Goal: Task Accomplishment & Management: Manage account settings

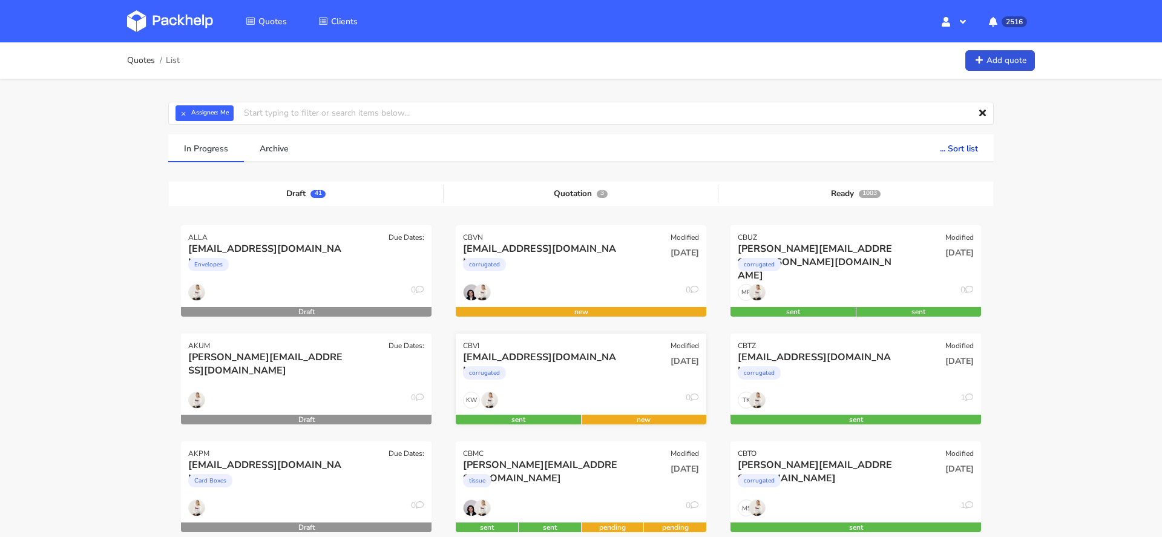
click at [603, 387] on div "corrugated" at bounding box center [543, 376] width 160 height 24
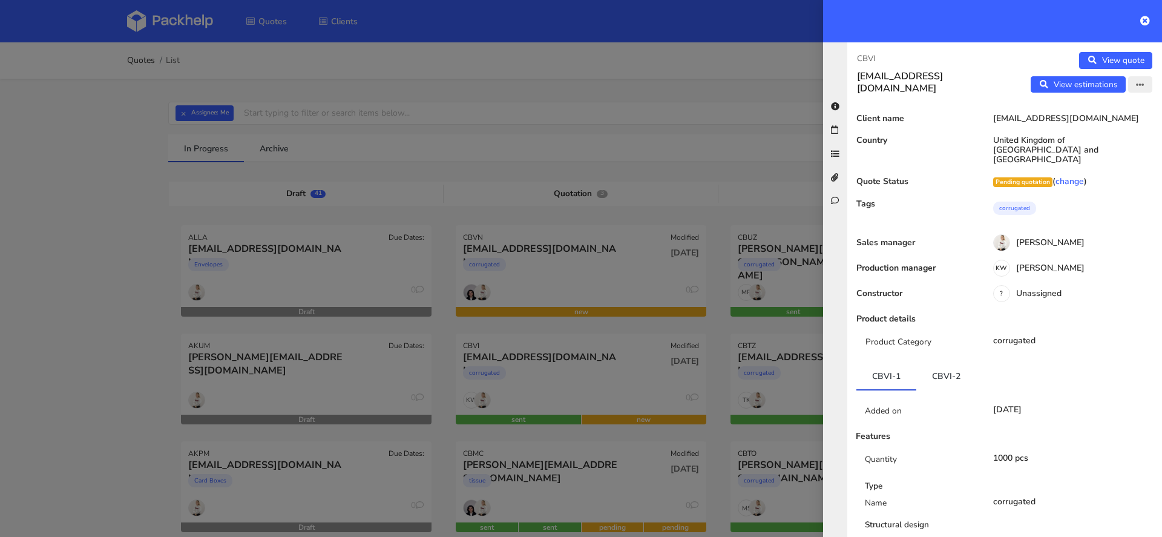
click at [1143, 81] on icon "button" at bounding box center [1140, 85] width 8 height 8
click at [1084, 110] on link "Edit quote" at bounding box center [1100, 109] width 106 height 20
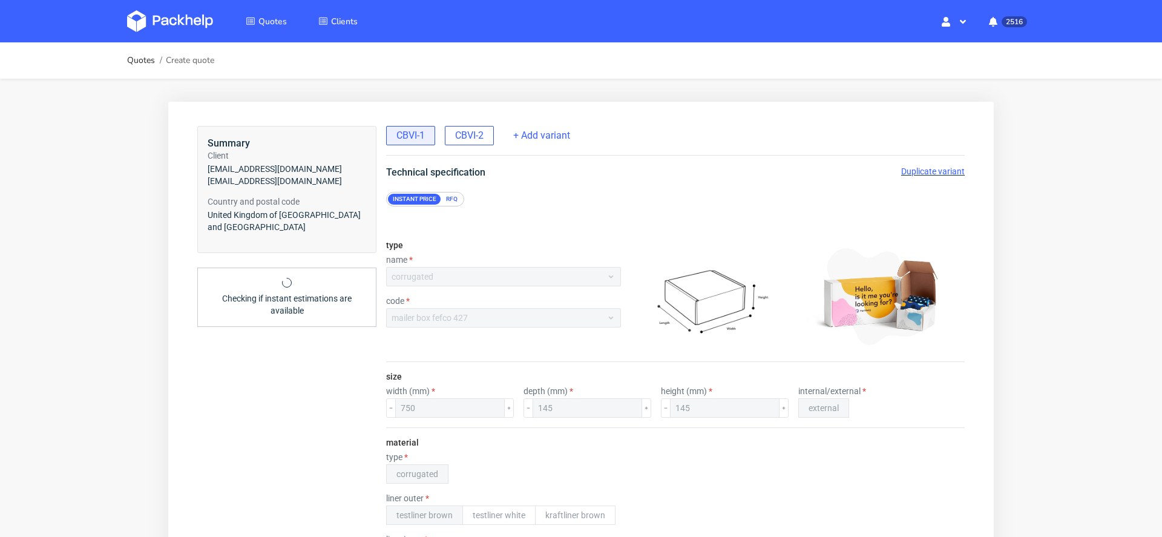
click at [467, 131] on span "CBVI-2" at bounding box center [469, 135] width 28 height 13
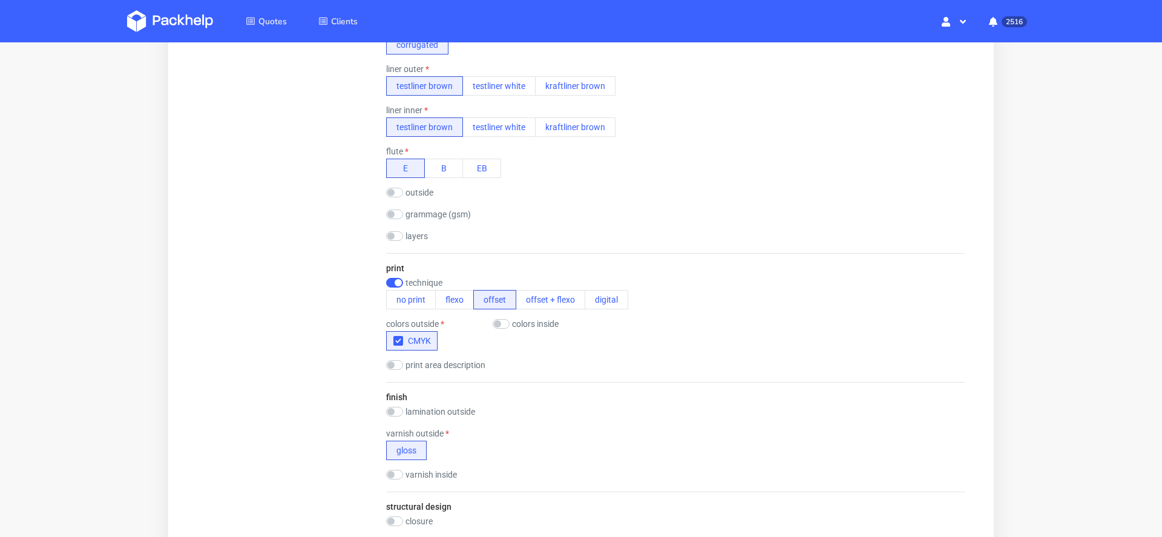
scroll to position [764, 0]
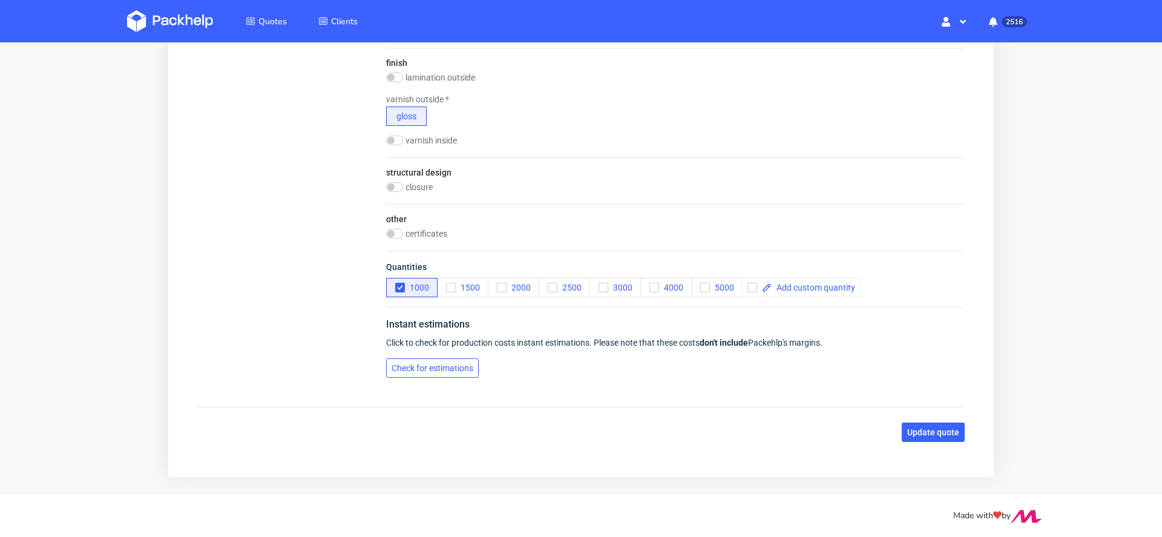
click at [455, 364] on span "Check for estimations" at bounding box center [432, 368] width 82 height 8
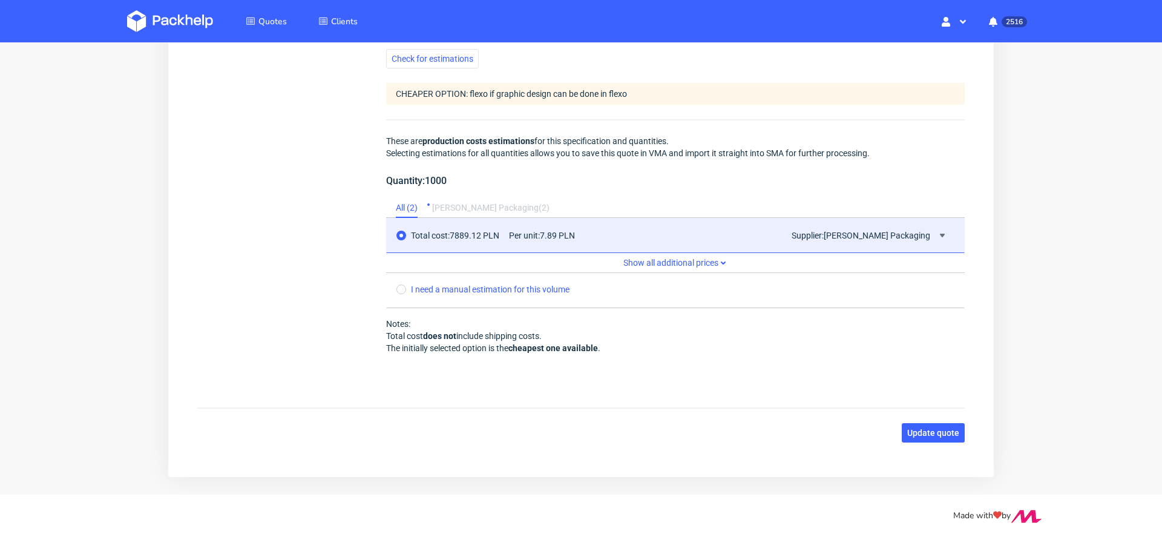
scroll to position [0, 0]
click at [937, 232] on icon at bounding box center [942, 236] width 10 height 10
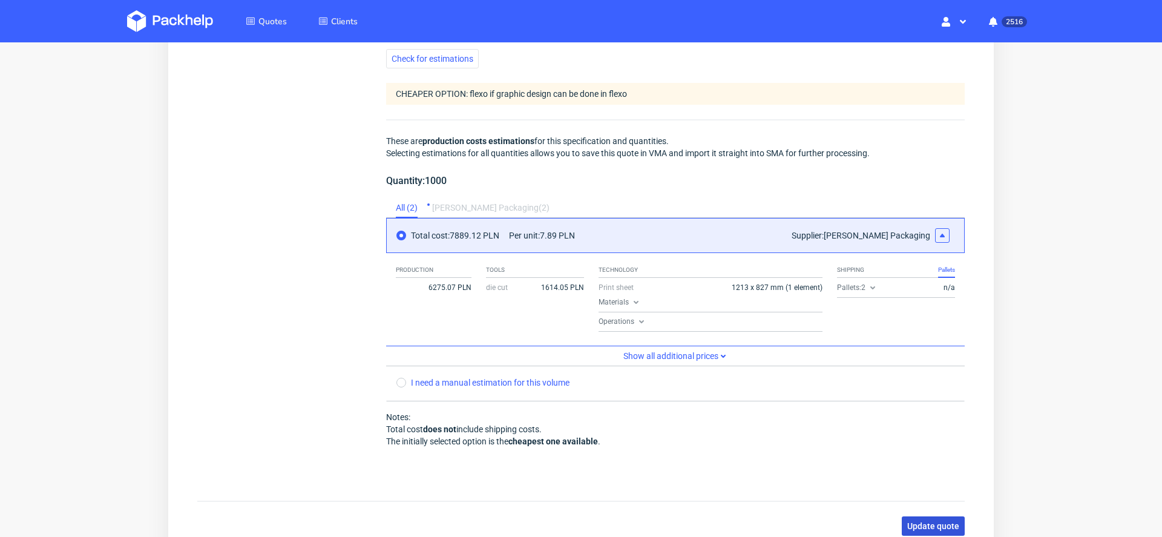
click at [928, 522] on span "Update quote" at bounding box center [933, 526] width 52 height 8
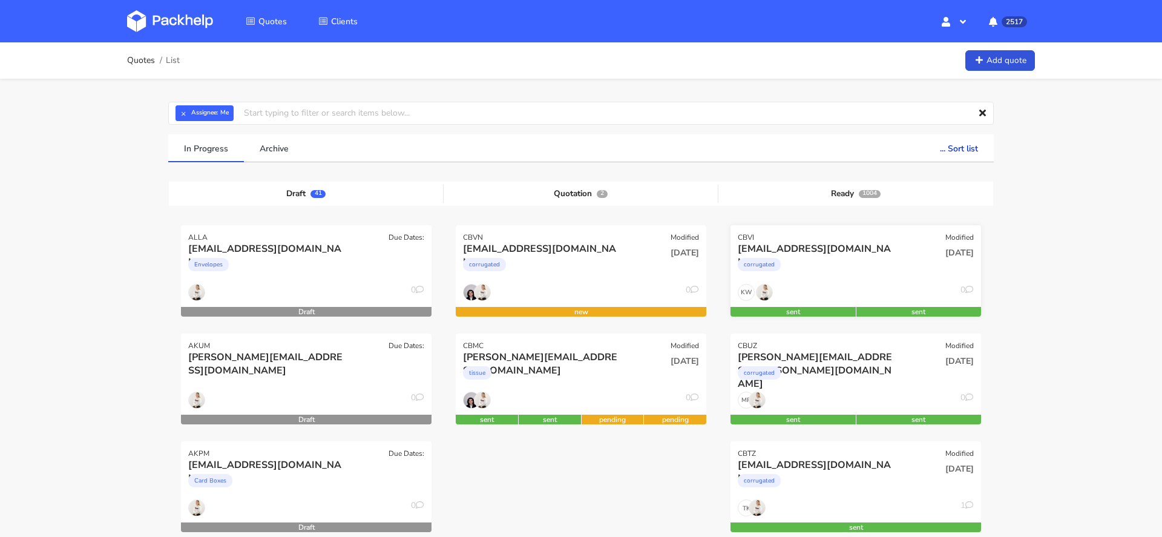
click at [813, 254] on div "[EMAIL_ADDRESS][DOMAIN_NAME]" at bounding box center [818, 248] width 160 height 13
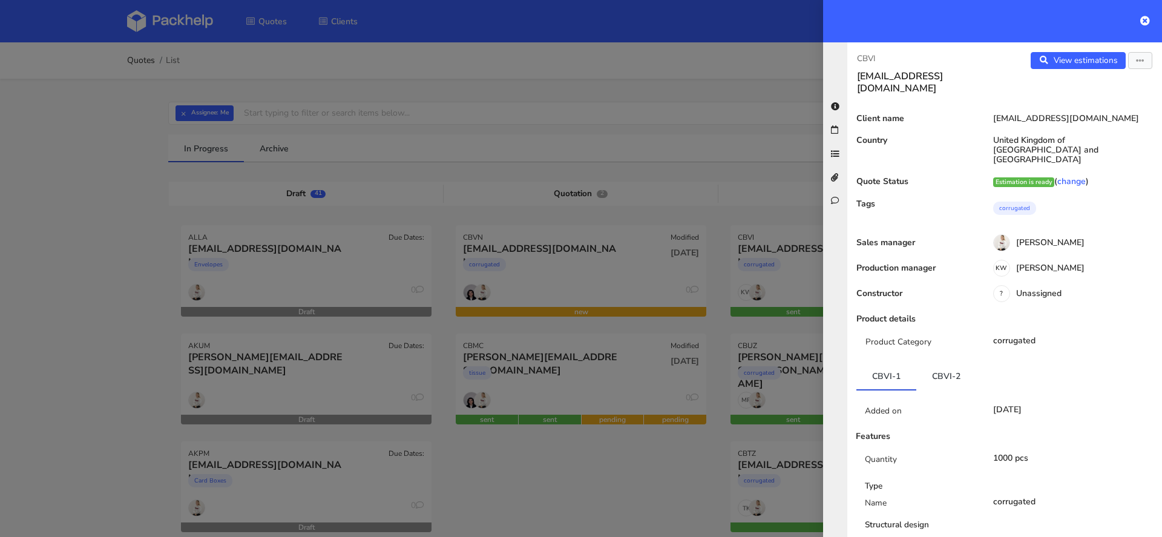
click at [864, 58] on p "CBVI" at bounding box center [926, 58] width 138 height 13
copy p "CBVI"
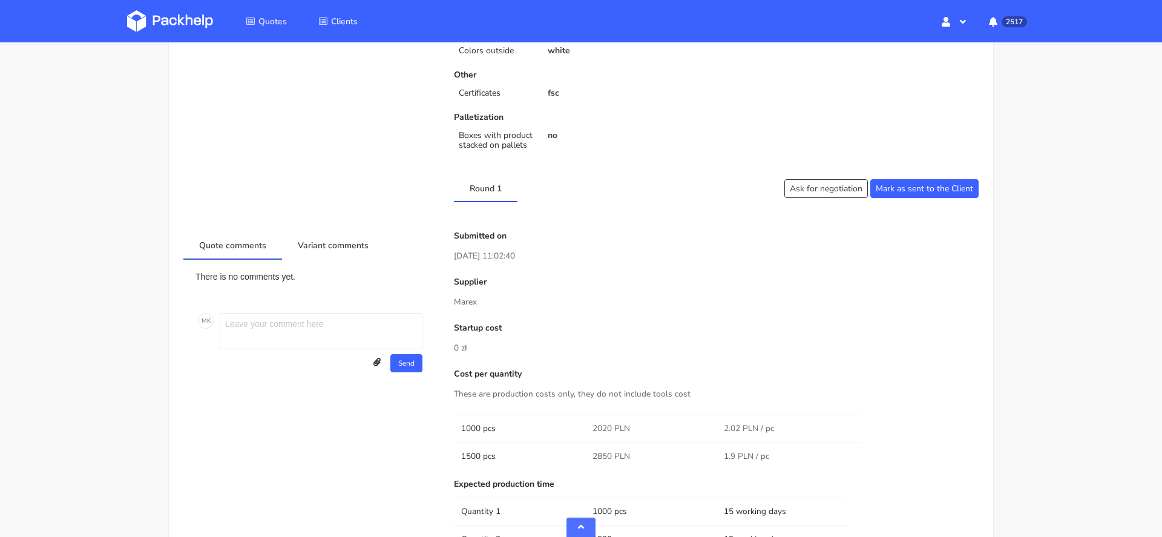
scroll to position [388, 0]
click at [837, 189] on button "Ask for negotiation" at bounding box center [825, 189] width 83 height 19
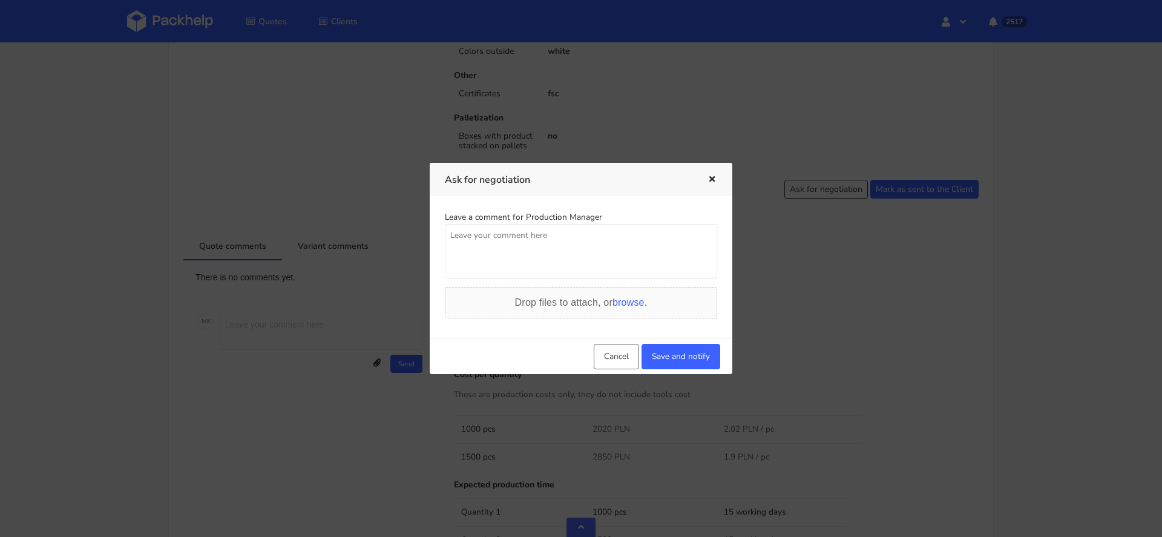
click at [611, 258] on textarea at bounding box center [581, 251] width 272 height 54
type textarea "potrzebujemy z 15% w dol"
click at [676, 358] on button "Save and notify" at bounding box center [680, 356] width 79 height 25
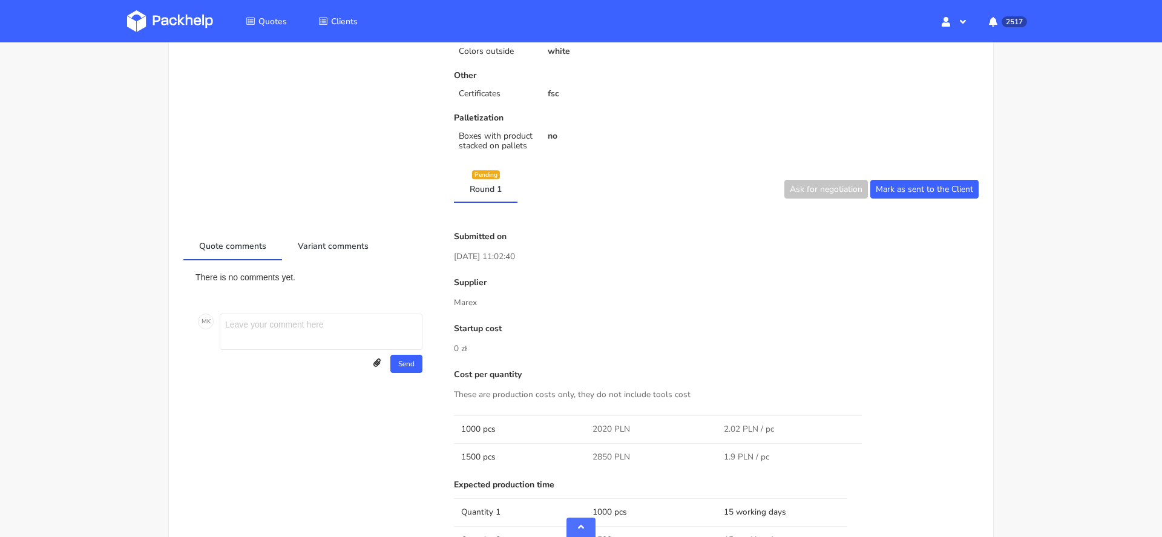
scroll to position [0, 0]
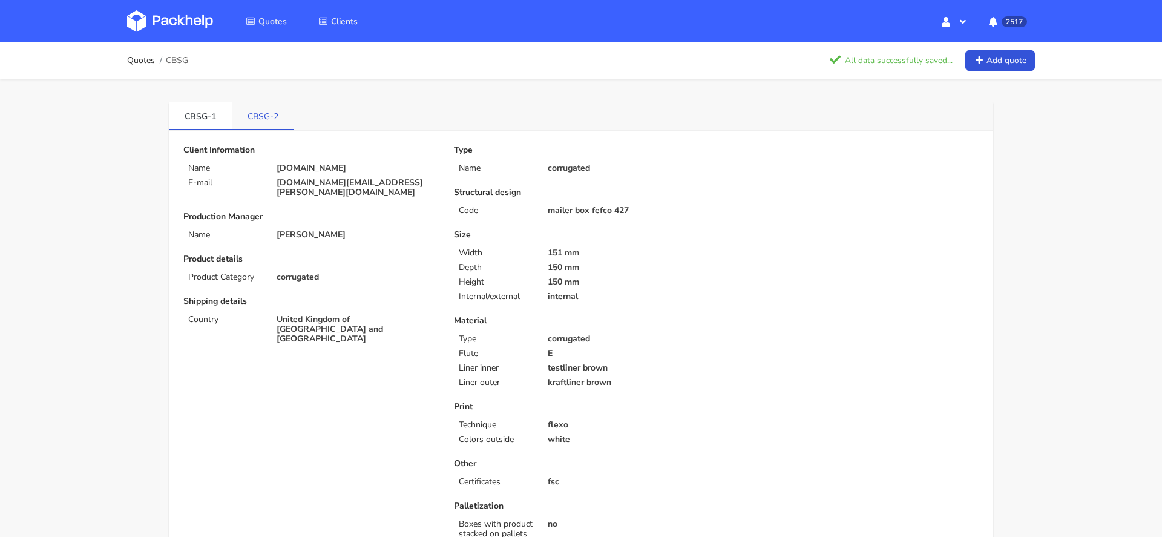
click at [249, 123] on link "CBSG-2" at bounding box center [263, 115] width 62 height 27
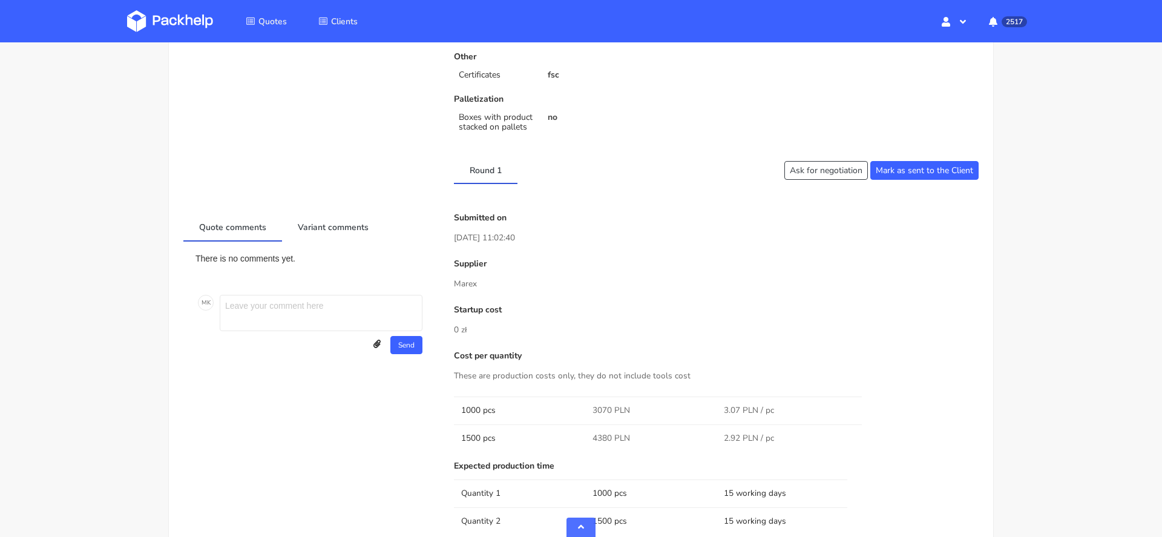
scroll to position [405, 0]
click at [833, 168] on button "Ask for negotiation" at bounding box center [825, 171] width 83 height 19
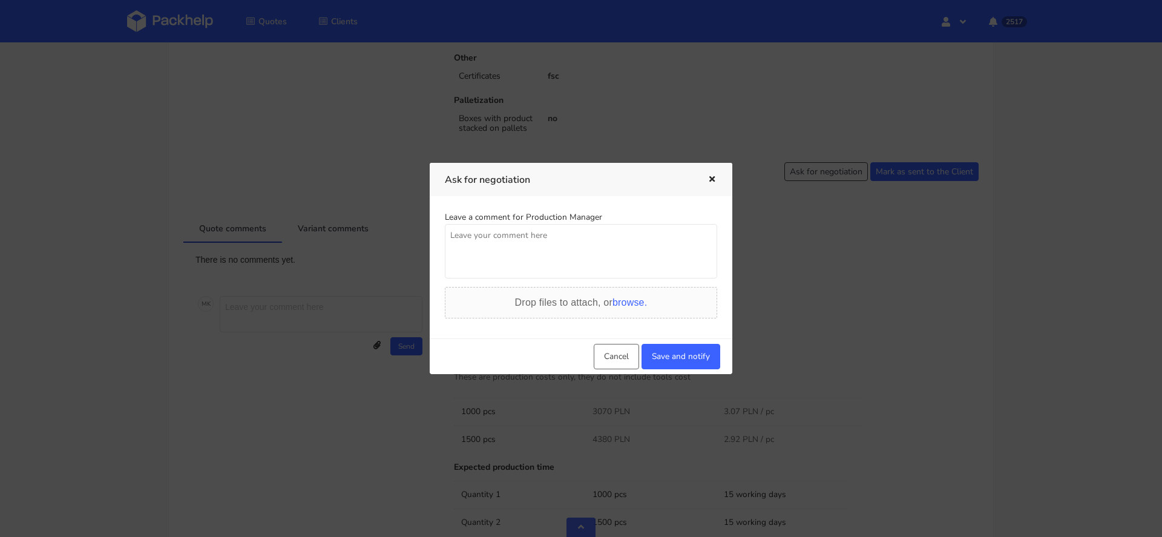
click at [583, 277] on textarea at bounding box center [581, 251] width 272 height 54
type textarea "tu tak samo"
click at [678, 354] on button "Save and notify" at bounding box center [680, 356] width 79 height 25
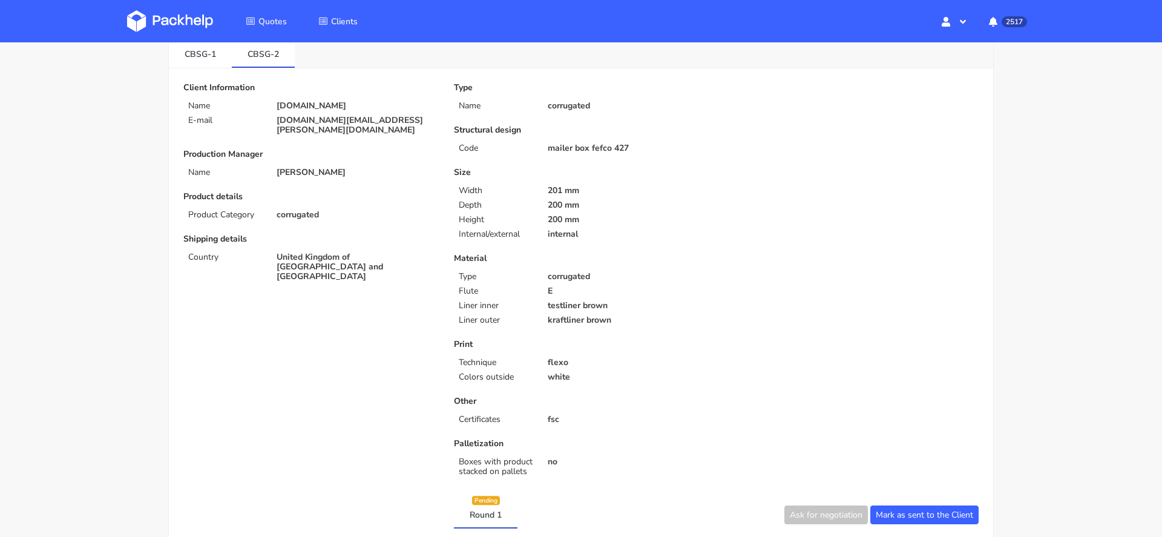
scroll to position [0, 0]
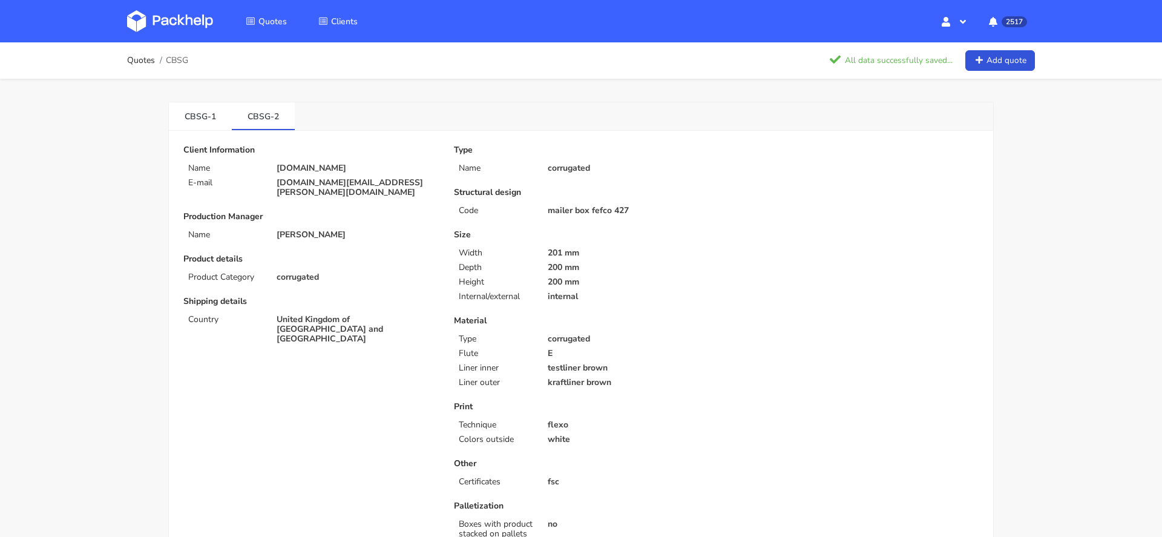
click at [179, 33] on link at bounding box center [179, 21] width 104 height 35
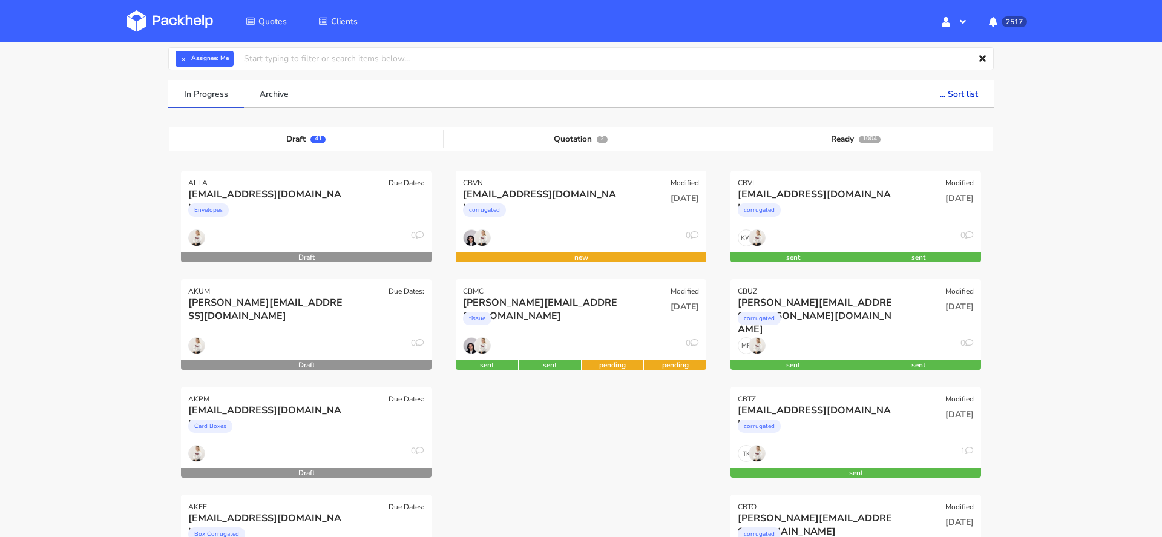
scroll to position [74, 0]
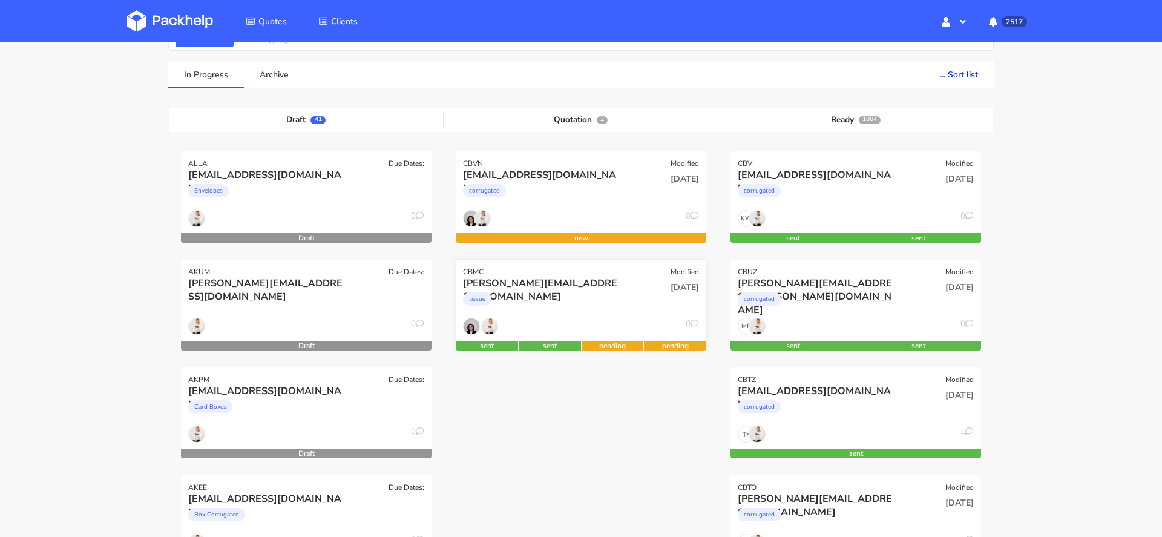
click at [609, 295] on div "tissue" at bounding box center [543, 302] width 160 height 24
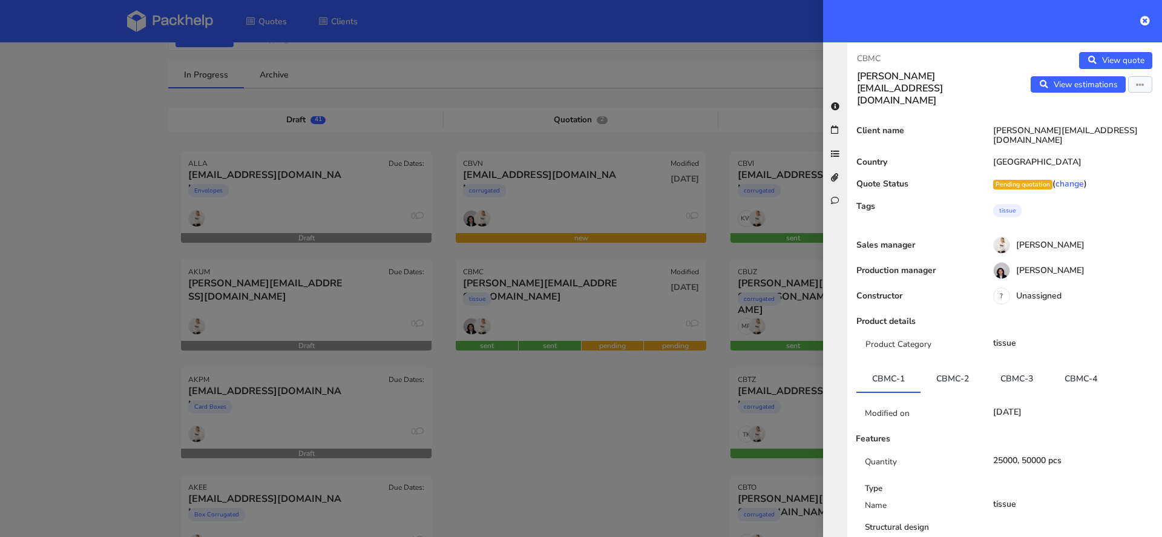
click at [598, 463] on div at bounding box center [581, 268] width 1162 height 537
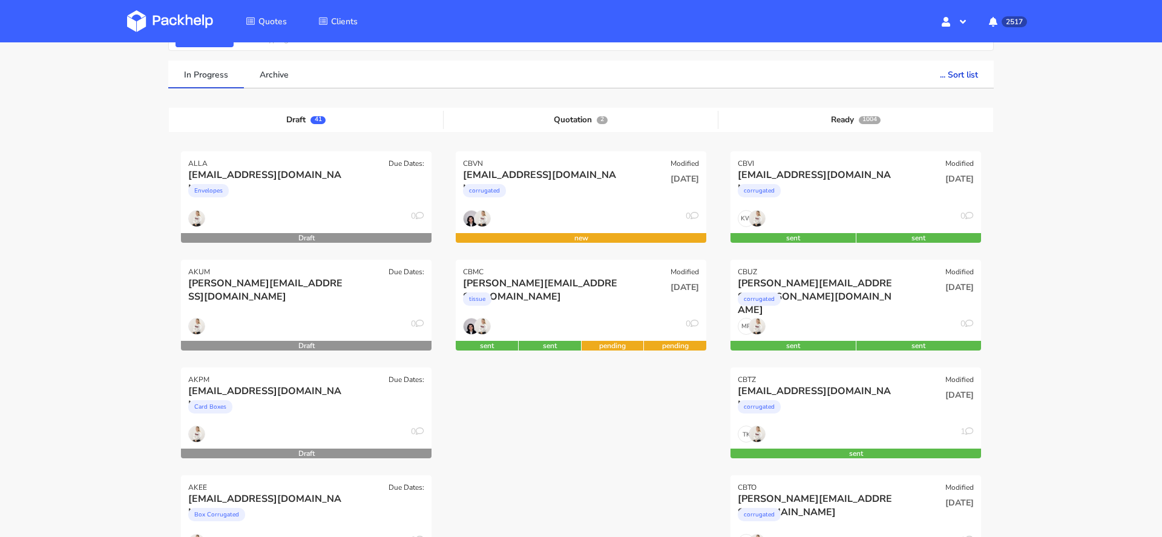
scroll to position [0, 0]
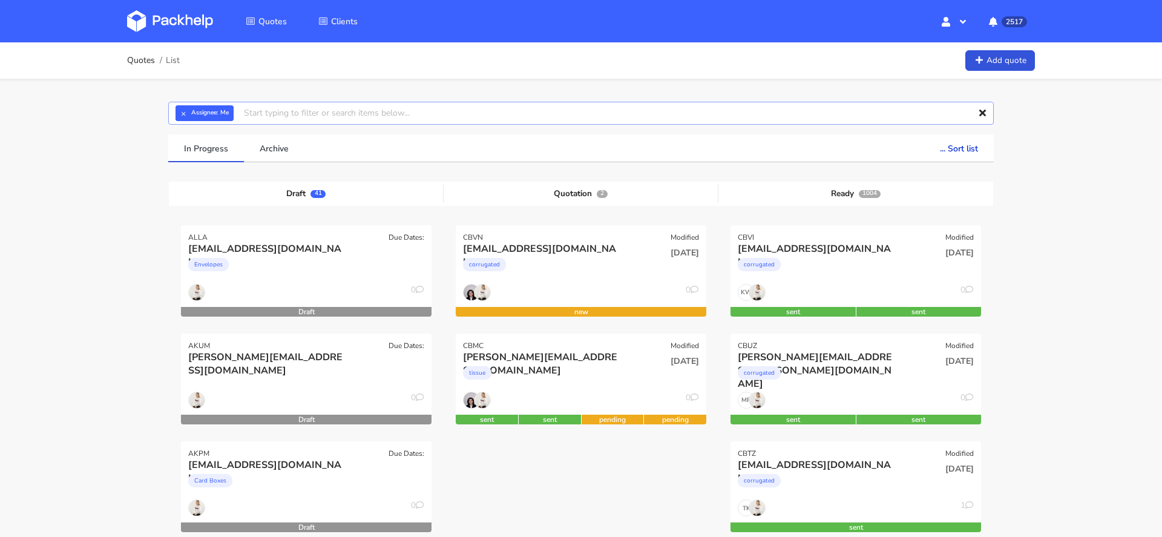
click at [311, 119] on input "text" at bounding box center [580, 113] width 825 height 23
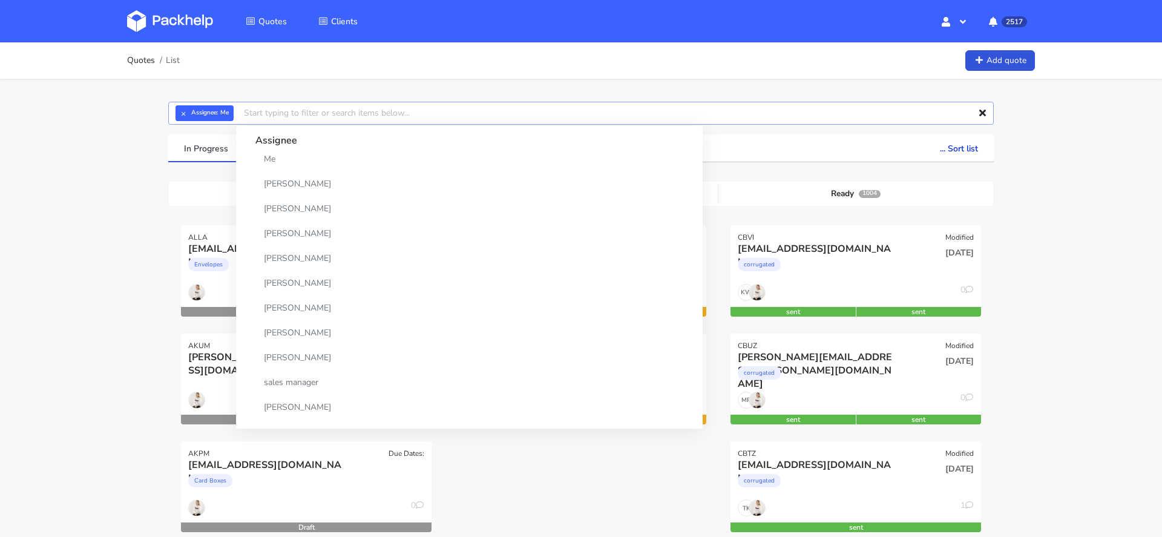
paste input "CBSG-2"
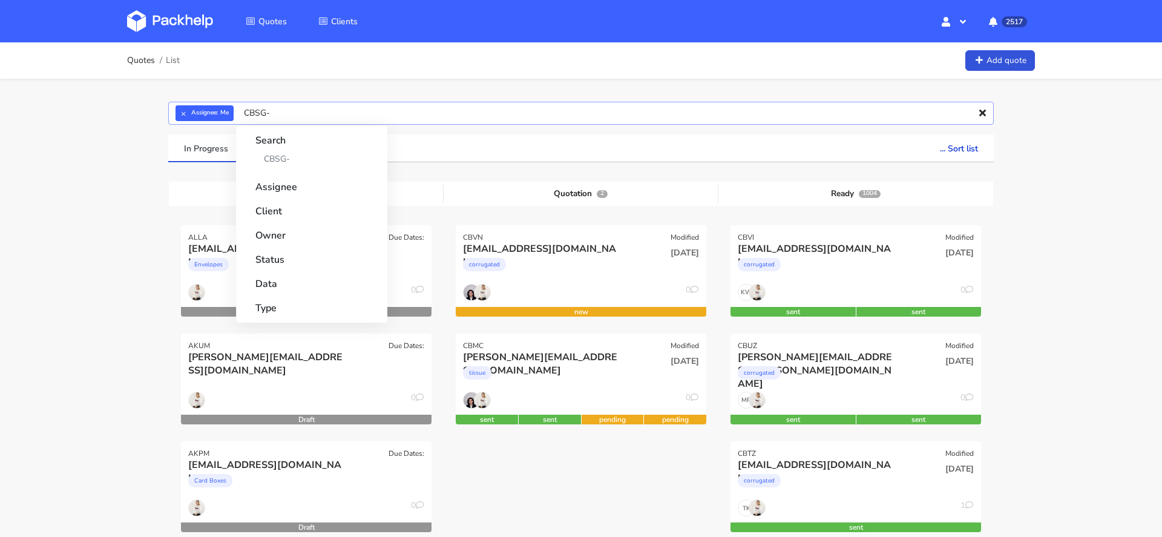
type input "CBSG"
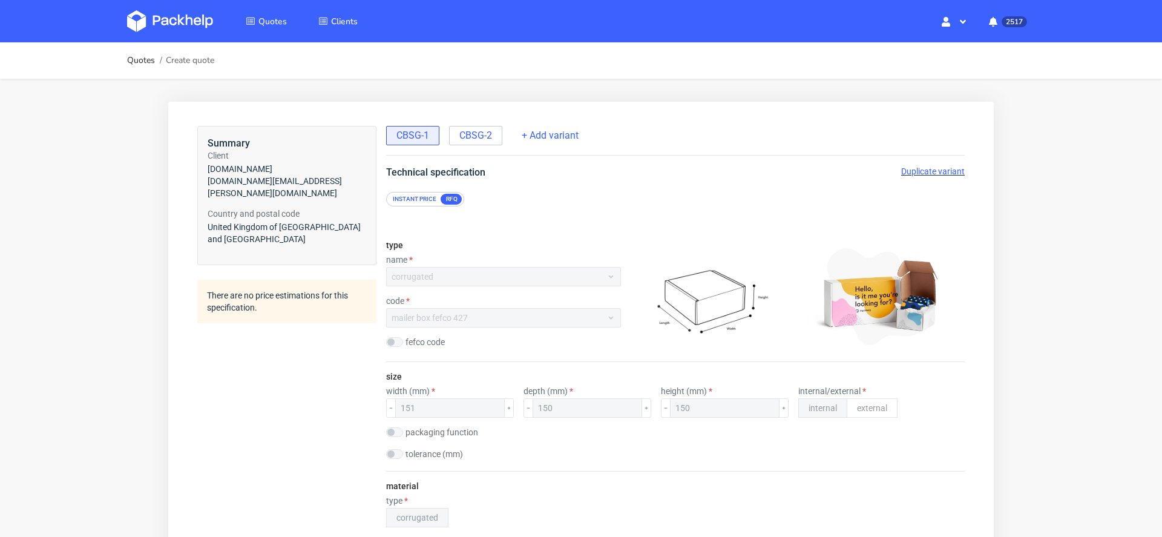
click at [906, 169] on span "Duplicate variant" at bounding box center [933, 171] width 64 height 10
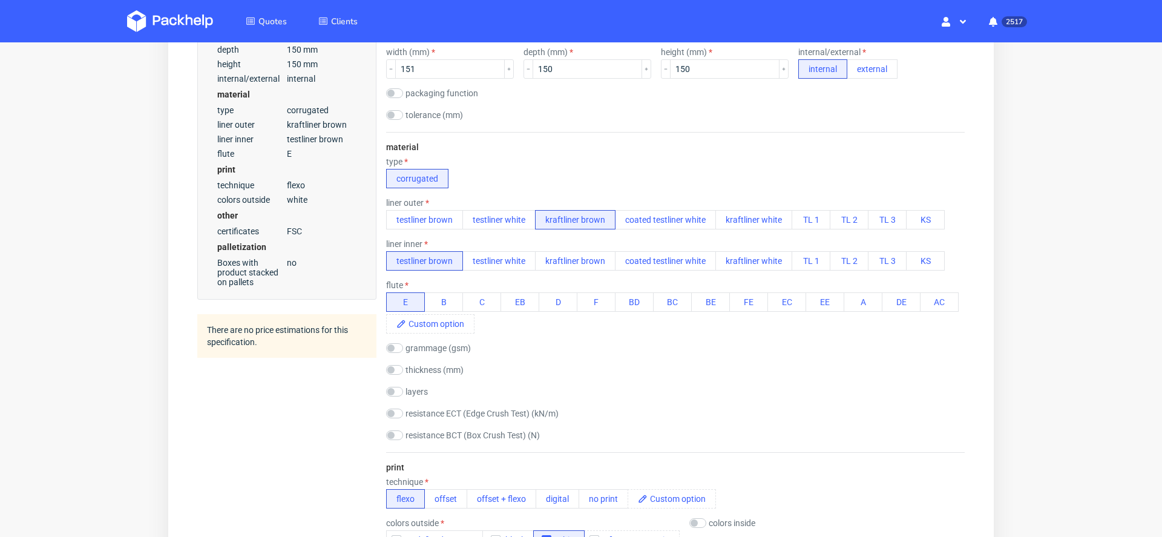
scroll to position [338, 0]
click at [438, 224] on button "testliner brown" at bounding box center [424, 220] width 77 height 19
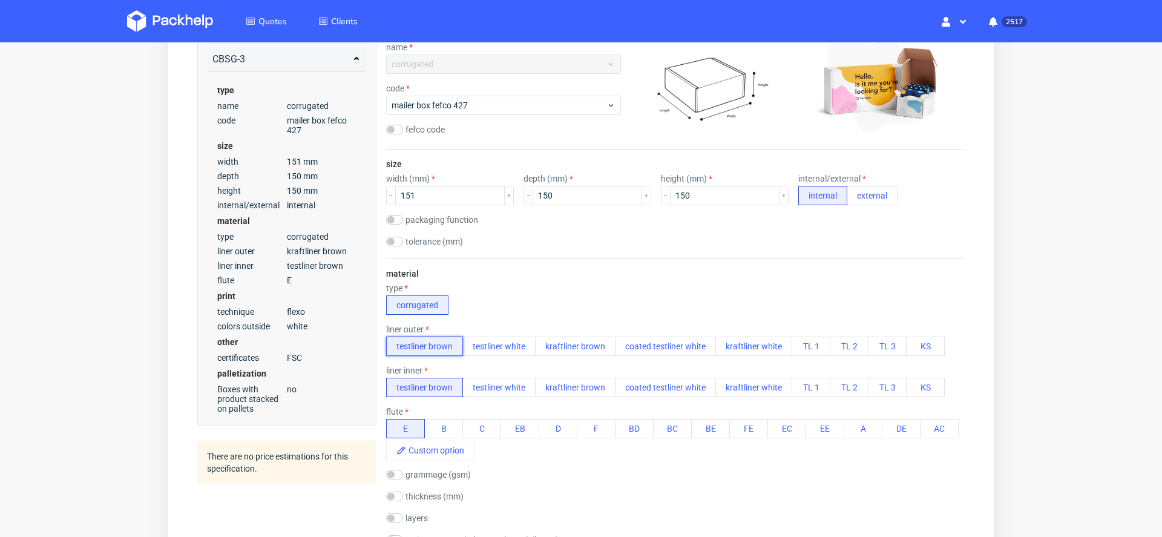
scroll to position [0, 0]
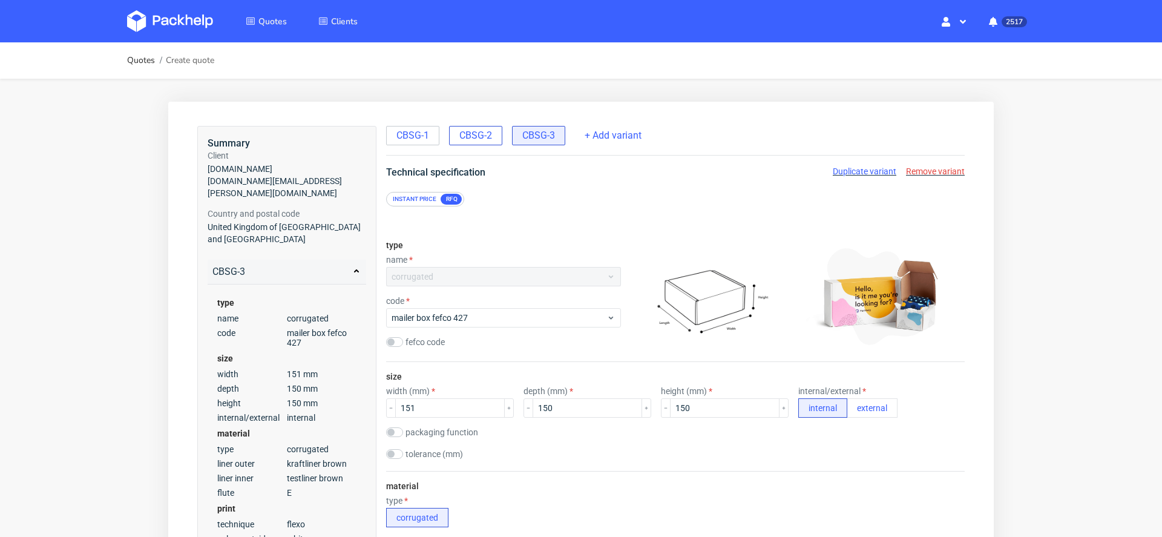
click at [471, 133] on span "CBSG-2" at bounding box center [475, 135] width 33 height 13
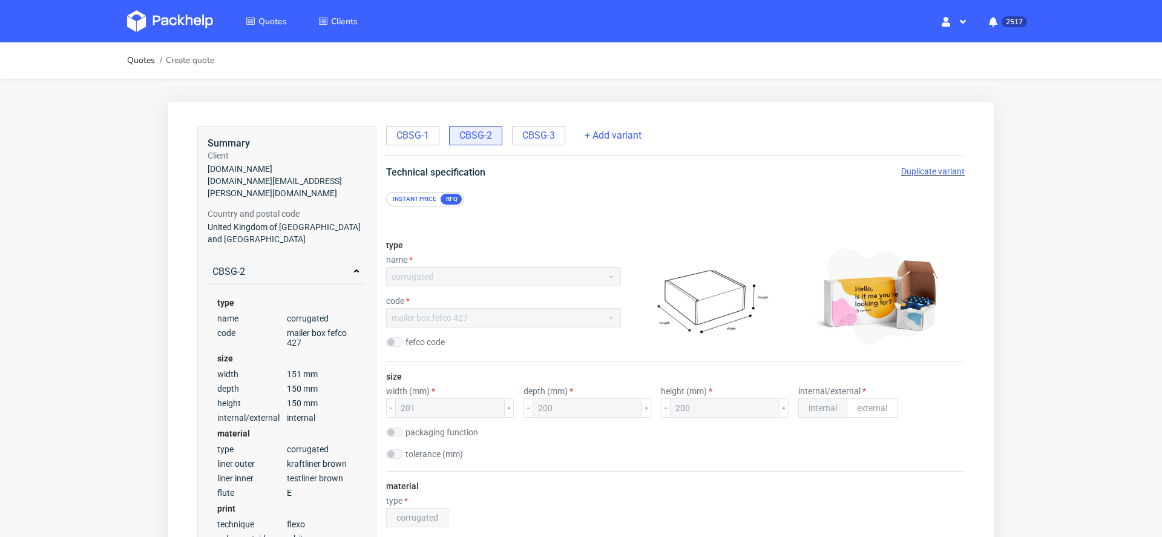
click at [901, 165] on div "Duplicate variant" at bounding box center [933, 171] width 64 height 12
click at [905, 173] on span "Duplicate variant" at bounding box center [933, 171] width 64 height 10
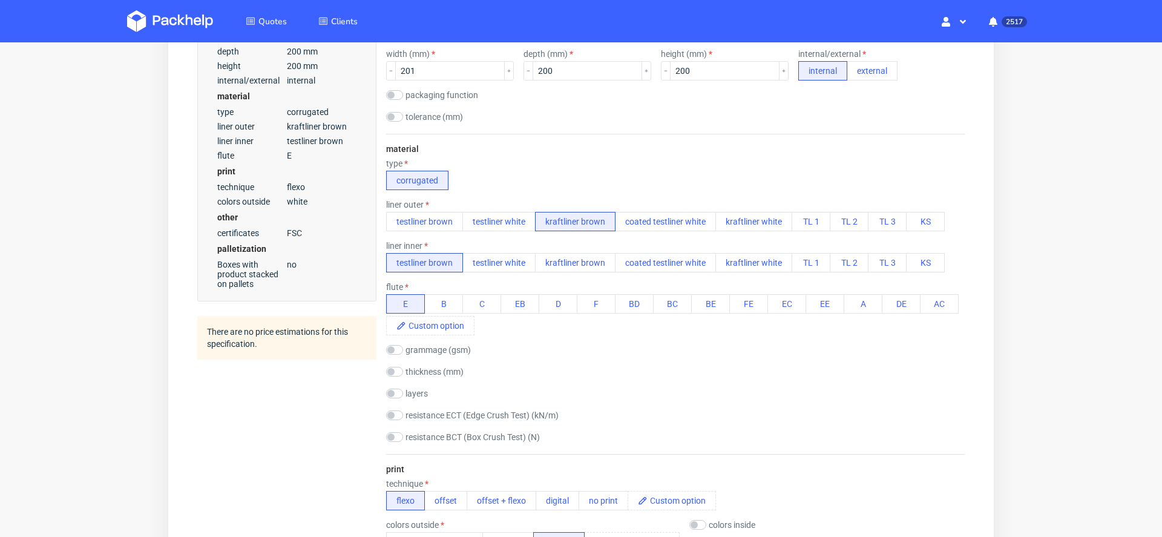
scroll to position [336, 0]
click at [434, 221] on button "testliner brown" at bounding box center [424, 221] width 77 height 19
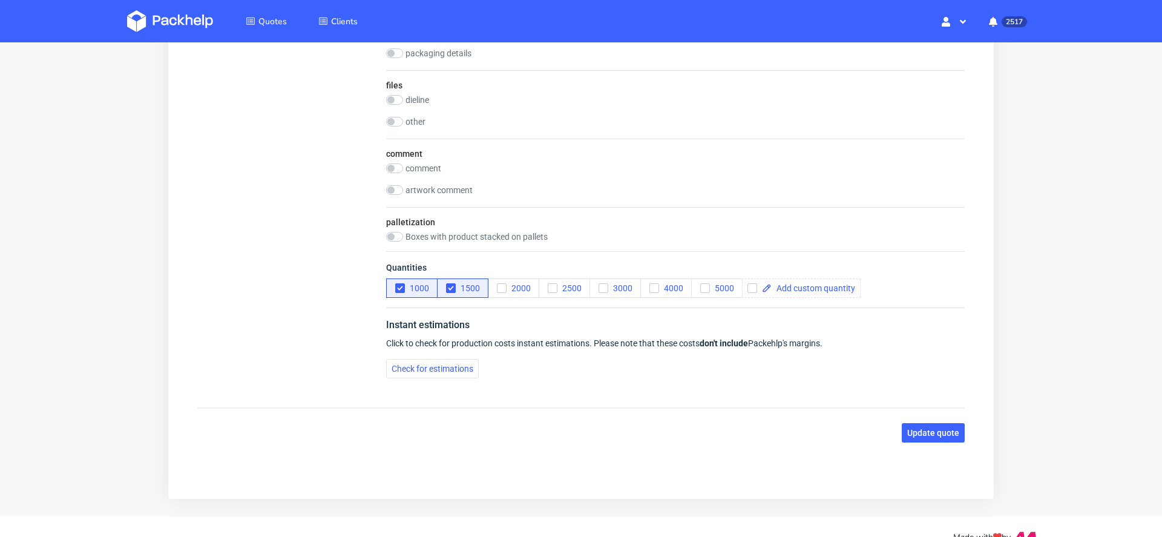
scroll to position [1208, 0]
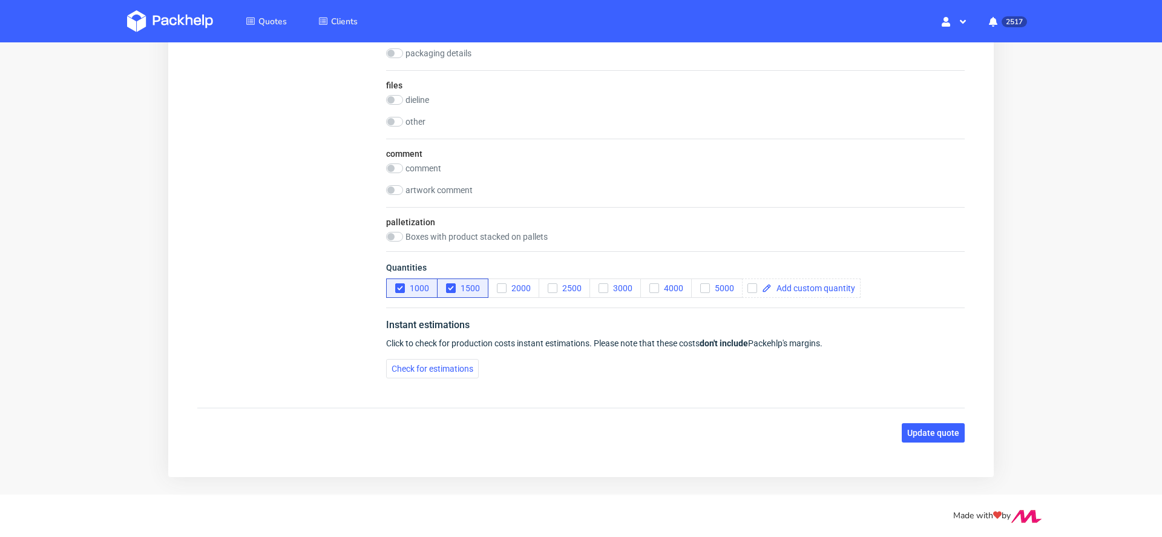
click at [923, 432] on span "Update quote" at bounding box center [933, 432] width 52 height 8
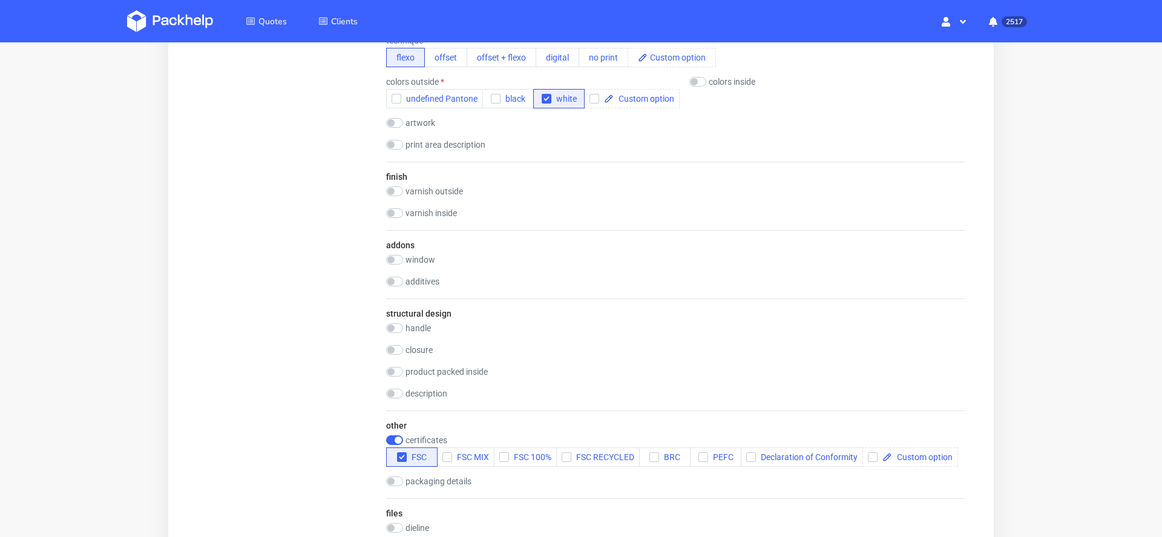
scroll to position [0, 0]
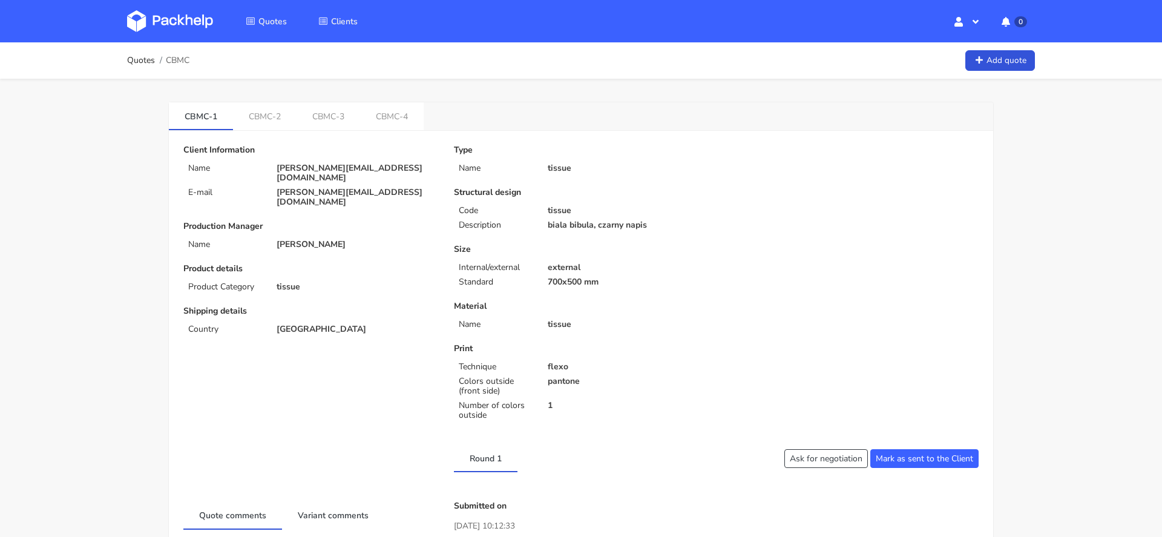
click at [172, 61] on span "CBMC" at bounding box center [178, 61] width 24 height 10
copy span "CBMC"
click at [273, 114] on link "CBMC-2" at bounding box center [265, 115] width 64 height 27
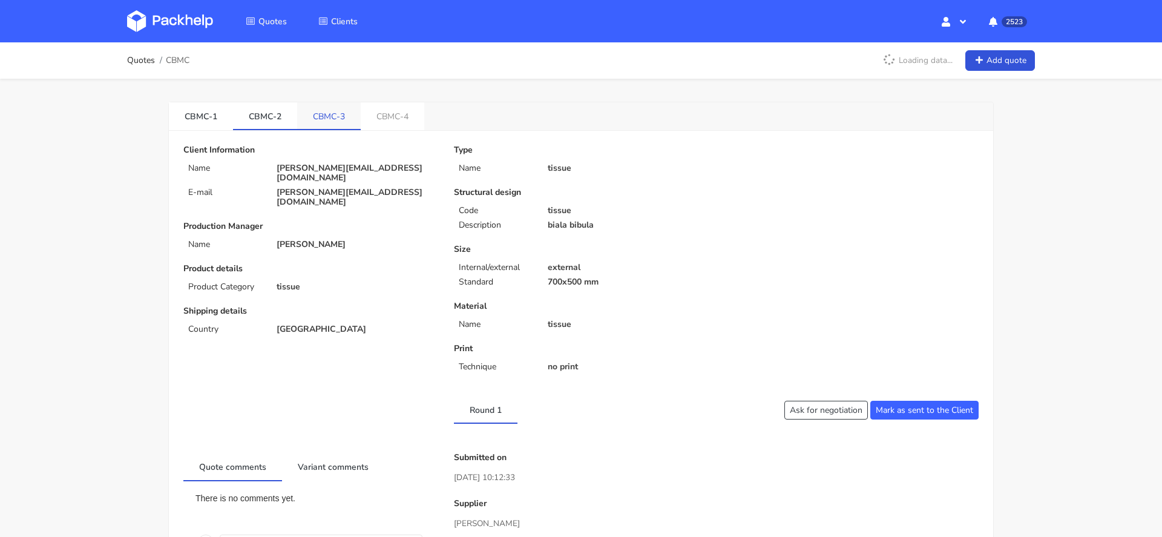
click at [357, 116] on link "CBMC-3" at bounding box center [329, 115] width 64 height 27
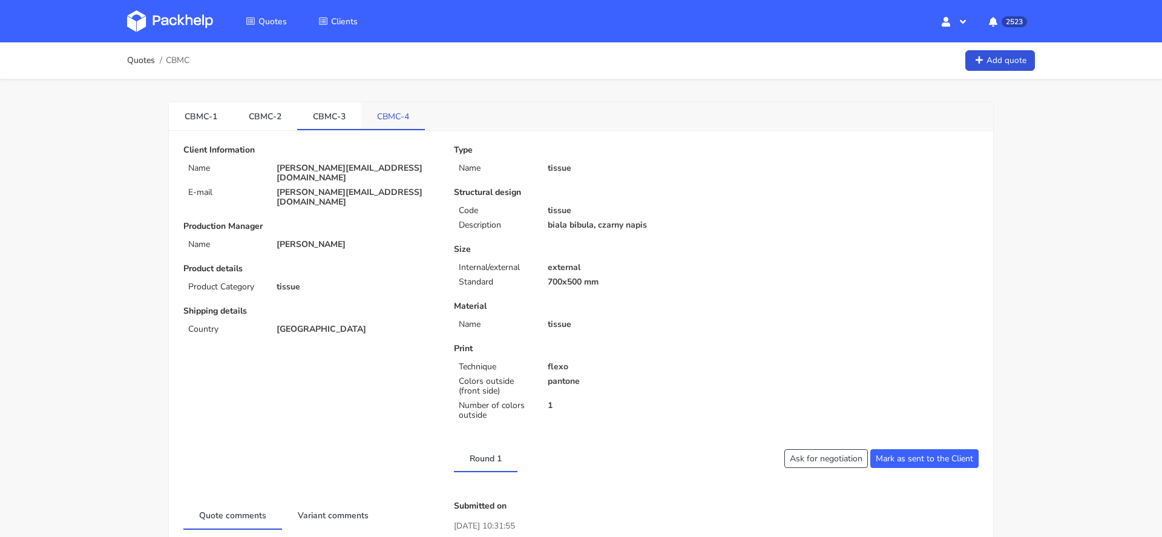
click at [387, 114] on link "CBMC-4" at bounding box center [393, 115] width 64 height 27
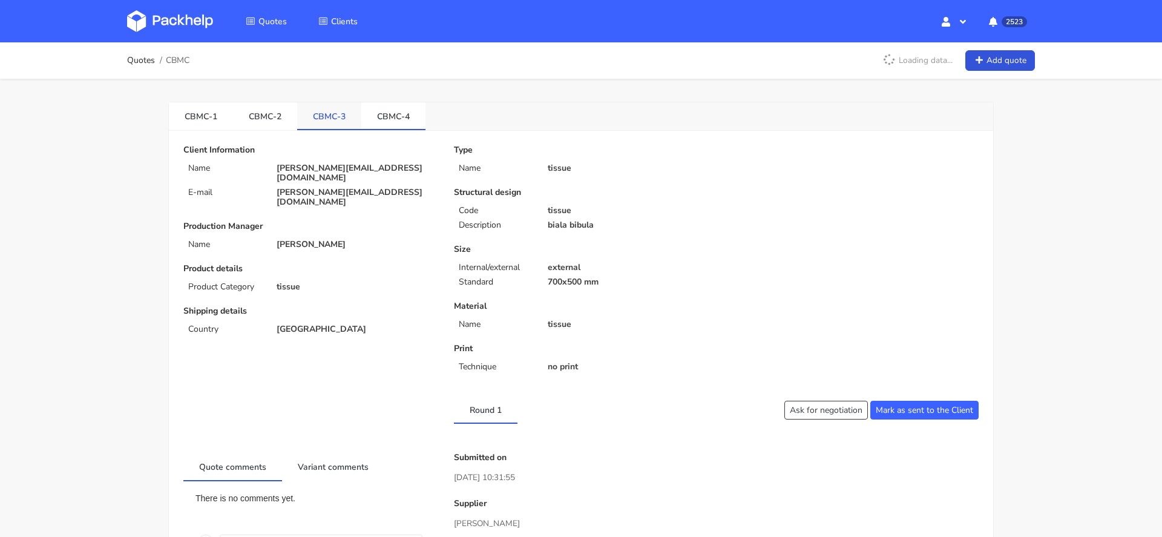
click at [321, 121] on link "CBMC-3" at bounding box center [329, 115] width 64 height 27
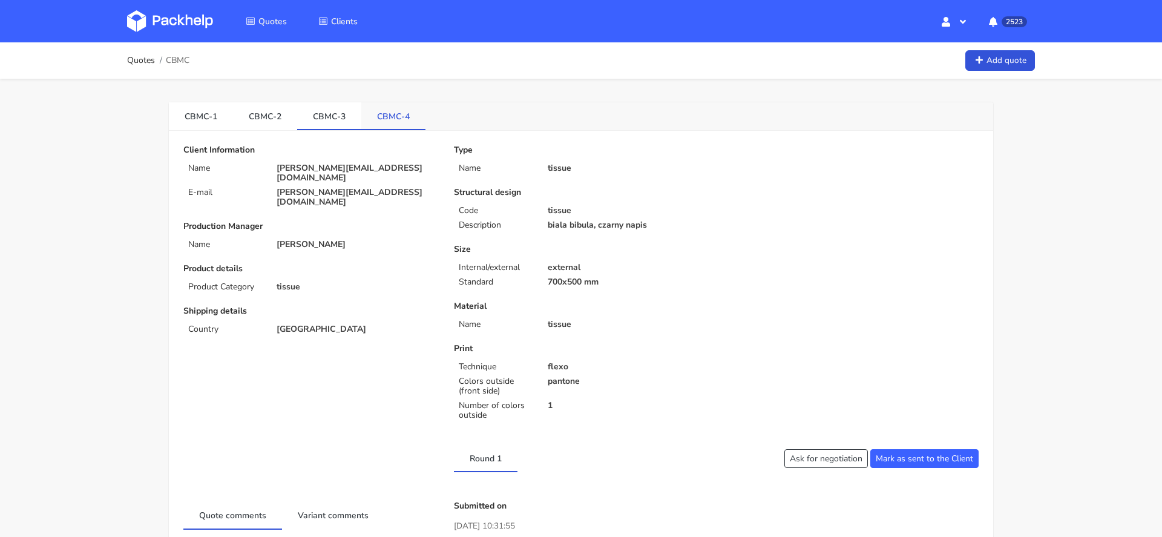
click at [390, 119] on link "CBMC-4" at bounding box center [393, 115] width 64 height 27
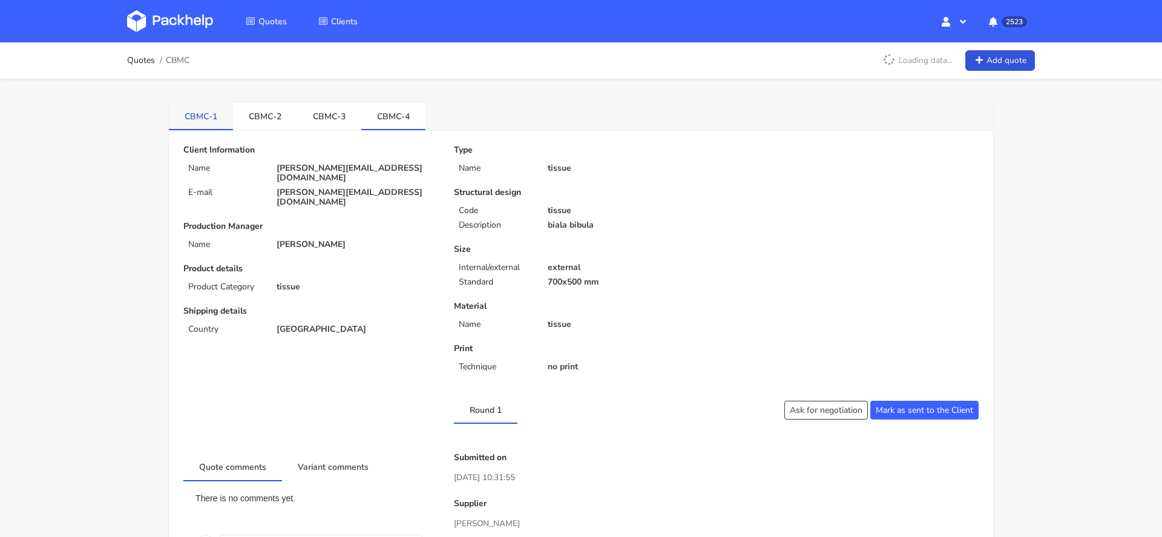
click at [199, 122] on link "CBMC-1" at bounding box center [201, 115] width 64 height 27
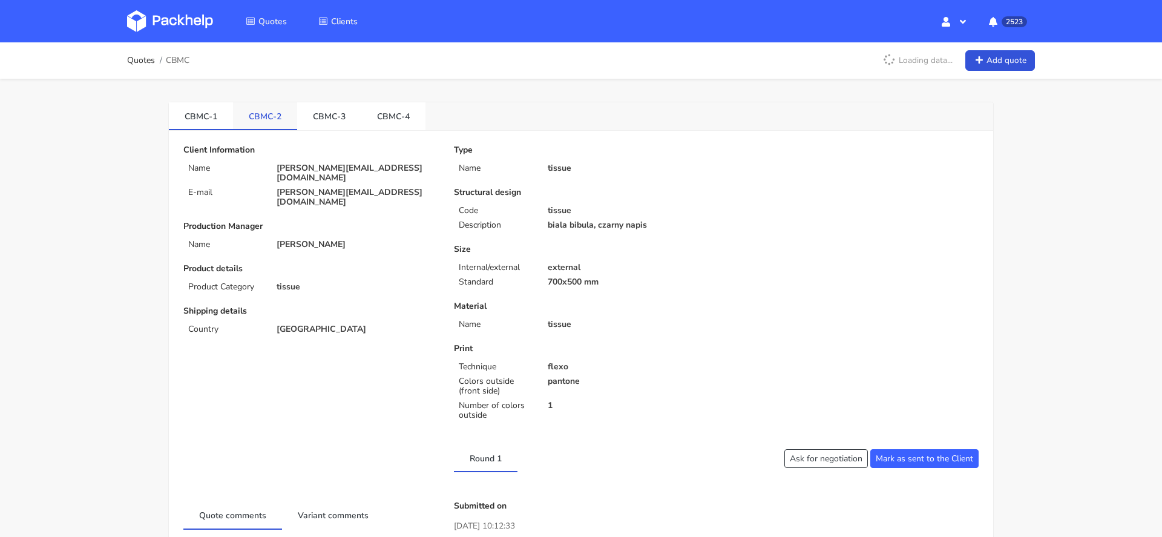
click at [246, 120] on link "CBMC-2" at bounding box center [265, 115] width 64 height 27
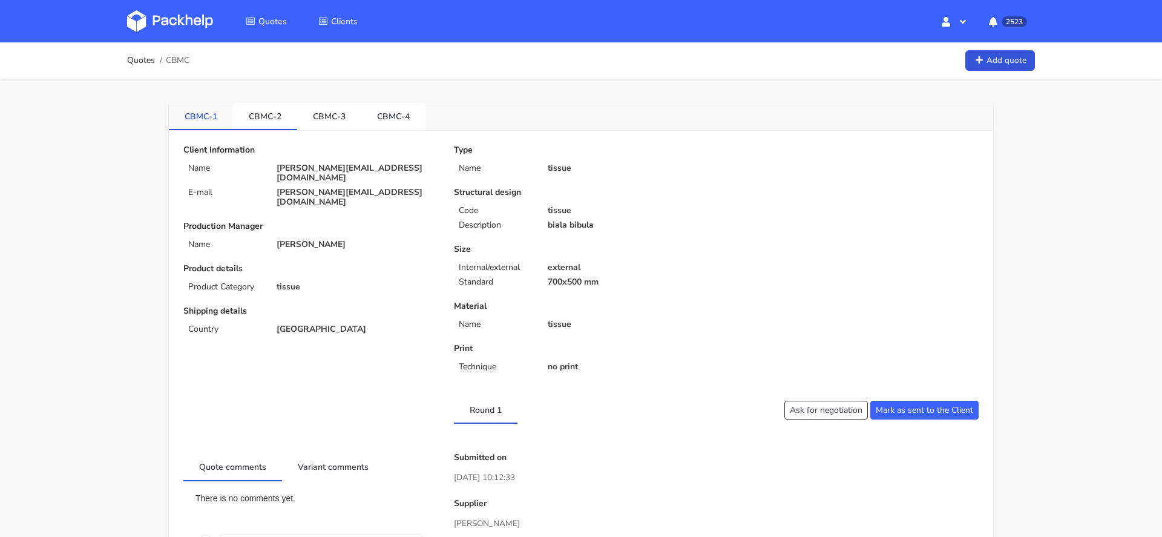
click at [198, 120] on link "CBMC-1" at bounding box center [201, 115] width 64 height 27
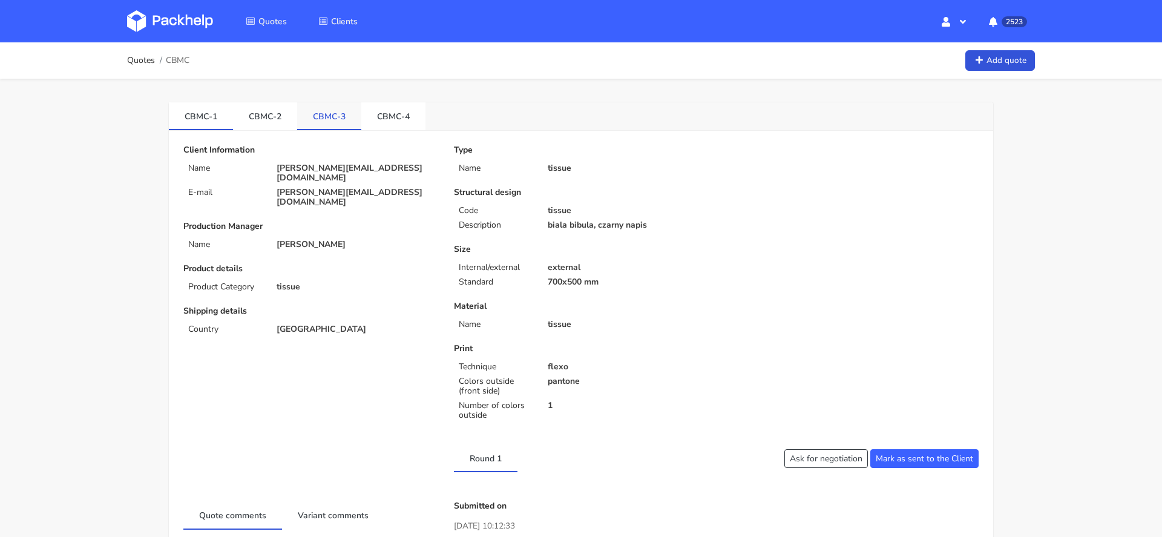
click at [328, 114] on link "CBMC-3" at bounding box center [329, 115] width 64 height 27
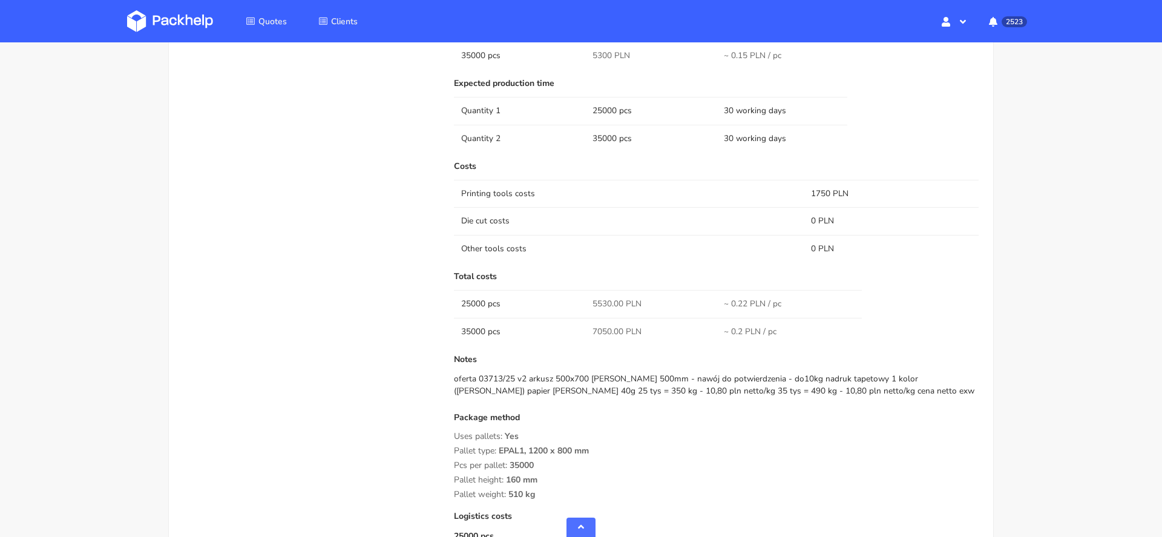
scroll to position [672, 0]
click at [607, 299] on span "5530.00 PLN" at bounding box center [616, 302] width 49 height 12
copy span "5530.00"
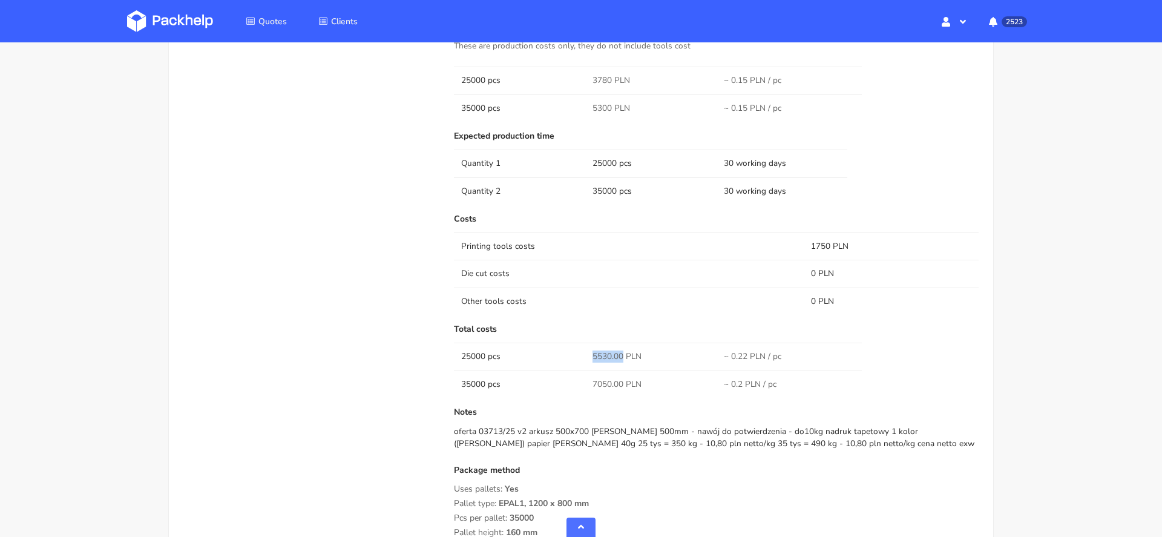
scroll to position [612, 0]
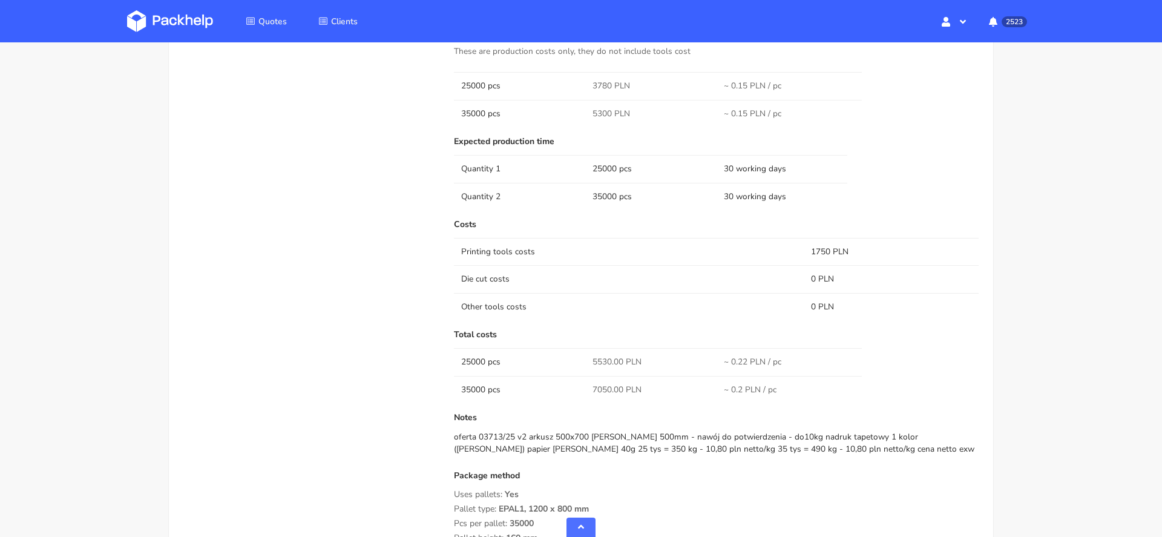
click at [599, 387] on span "7050.00 PLN" at bounding box center [616, 390] width 49 height 12
copy span "7050.00"
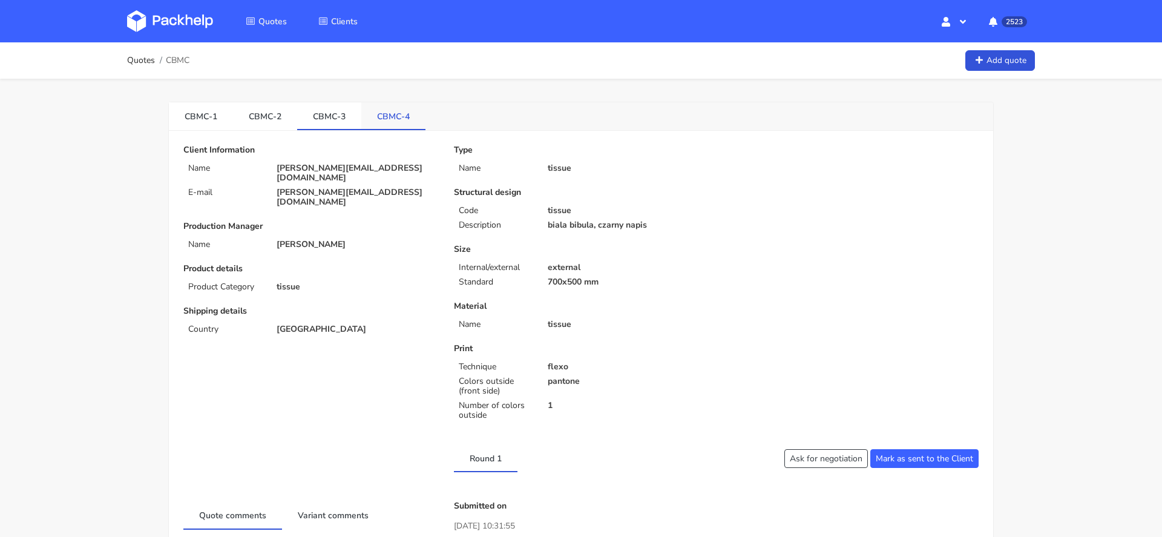
click at [396, 114] on link "CBMC-4" at bounding box center [393, 115] width 64 height 27
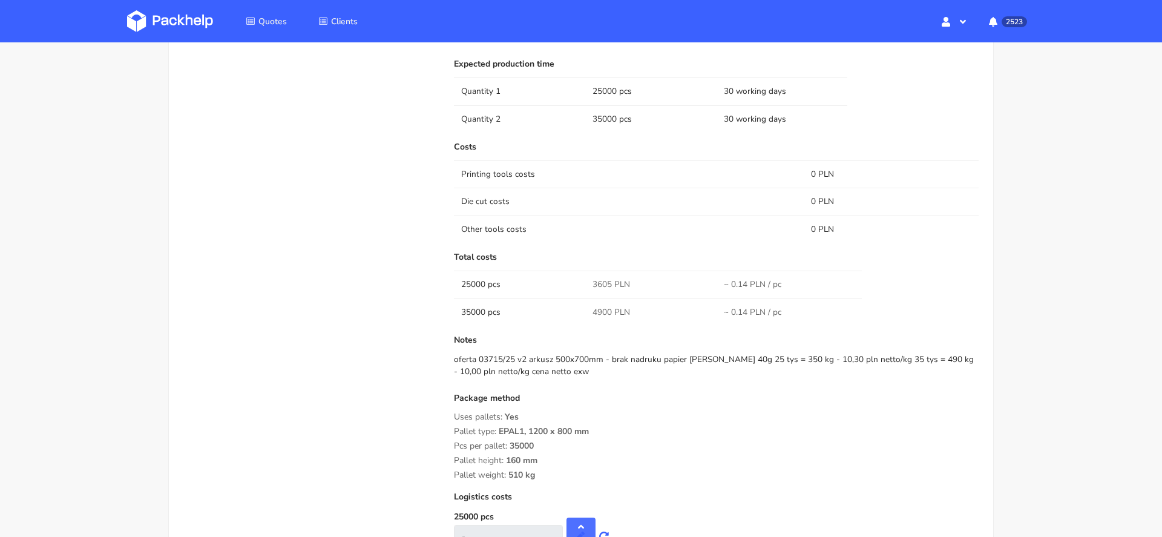
scroll to position [647, 0]
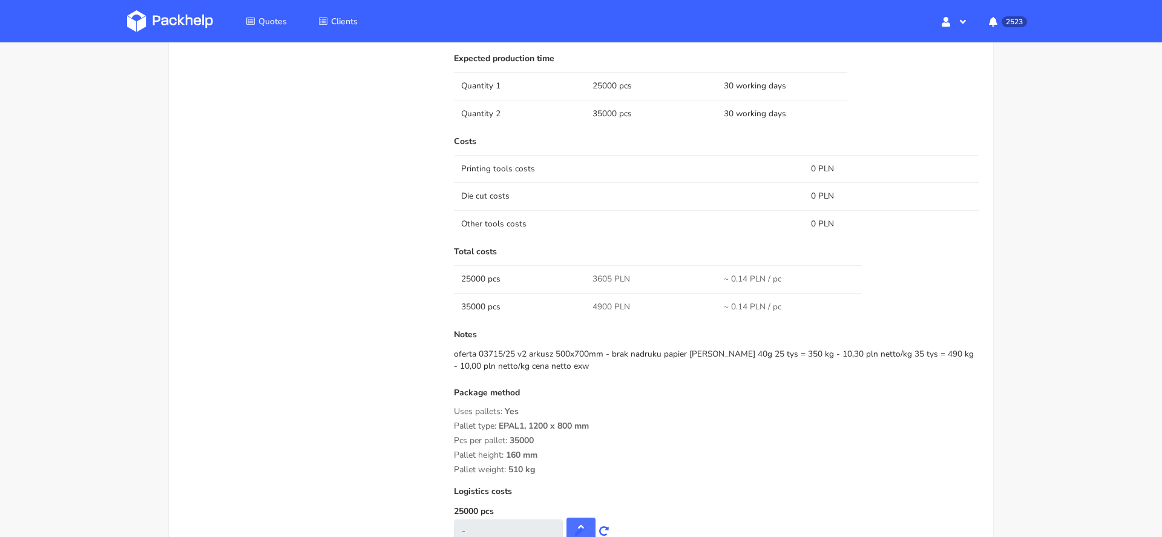
click at [601, 273] on span "3605 PLN" at bounding box center [611, 279] width 38 height 12
copy span "3605"
click at [600, 304] on span "4900 PLN" at bounding box center [611, 307] width 38 height 12
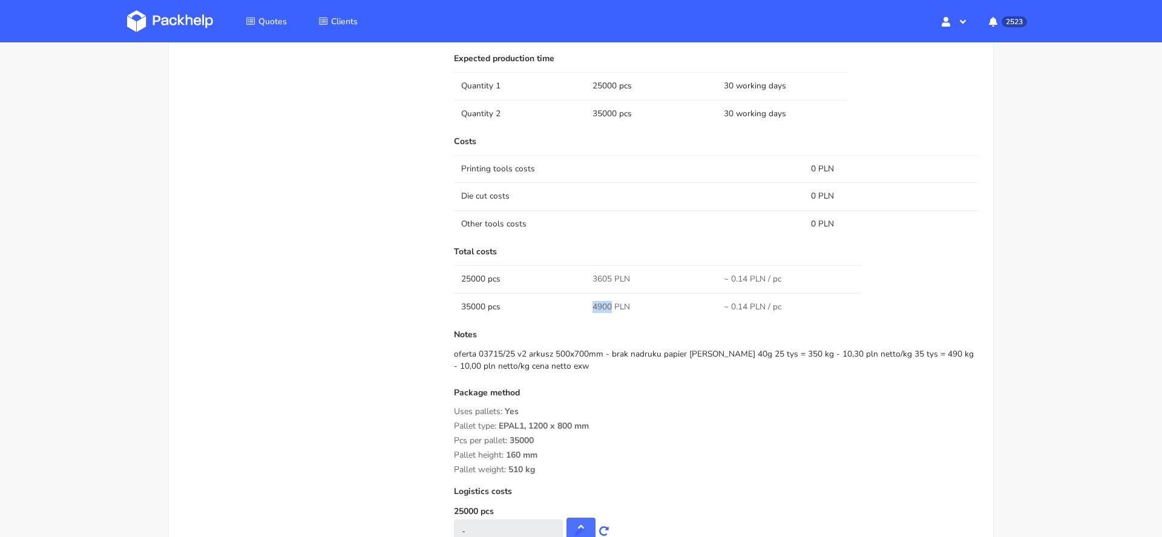
copy span "4900"
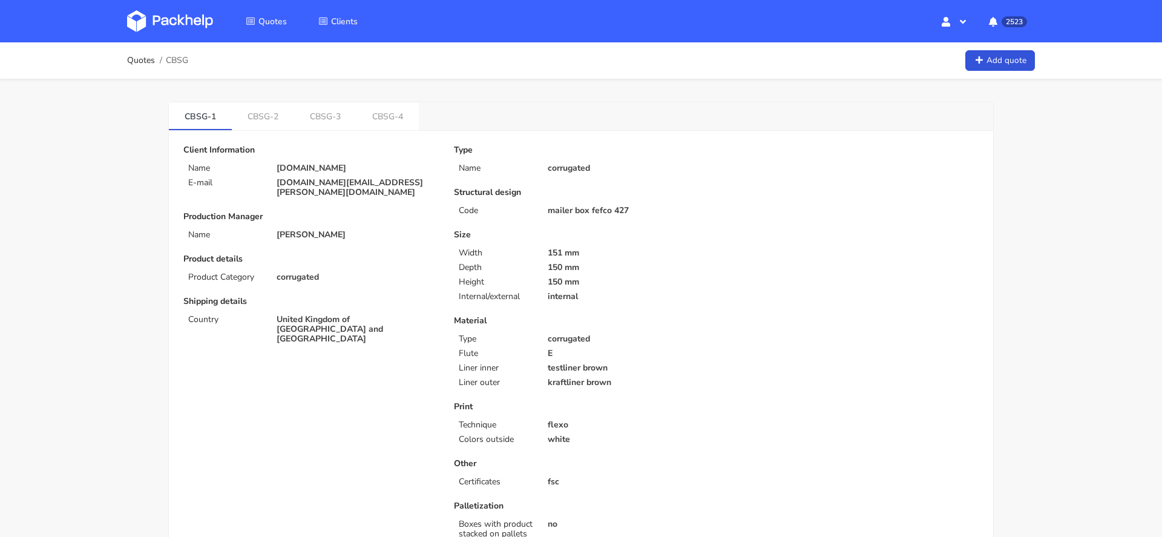
click at [335, 178] on p "[DOMAIN_NAME][EMAIL_ADDRESS][PERSON_NAME][DOMAIN_NAME]" at bounding box center [357, 187] width 160 height 19
copy div "[DOMAIN_NAME][EMAIL_ADDRESS][PERSON_NAME][DOMAIN_NAME]"
click at [263, 117] on link "CBSG-2" at bounding box center [263, 115] width 62 height 27
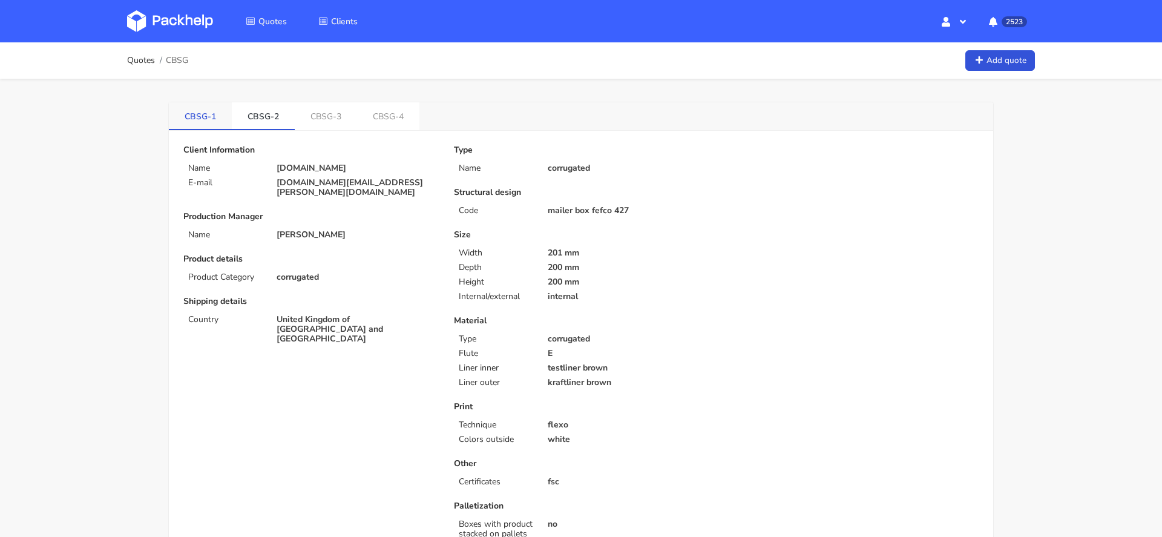
click at [202, 112] on link "CBSG-1" at bounding box center [200, 115] width 63 height 27
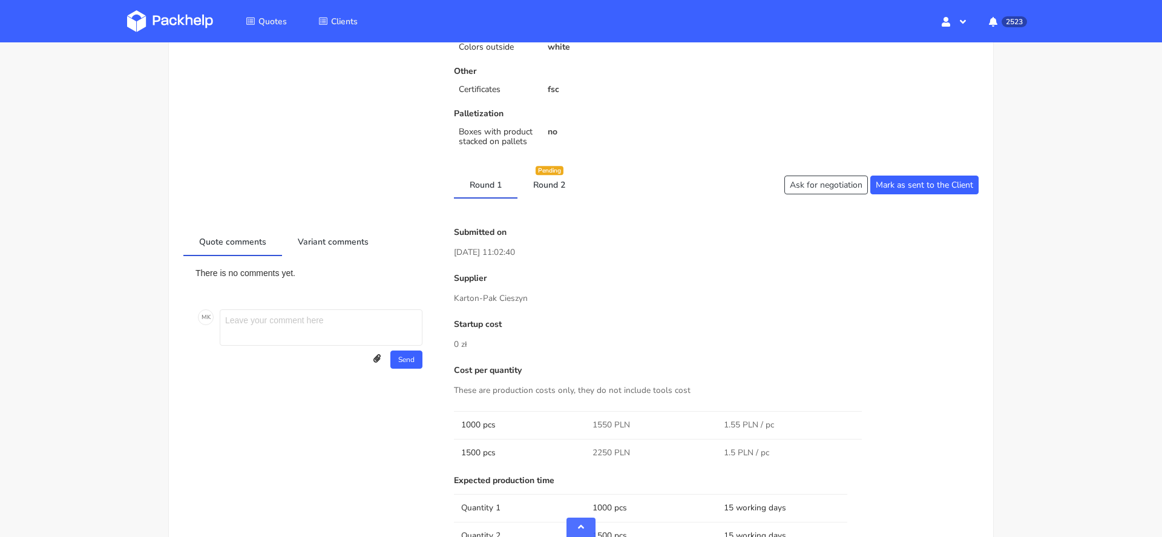
scroll to position [394, 0]
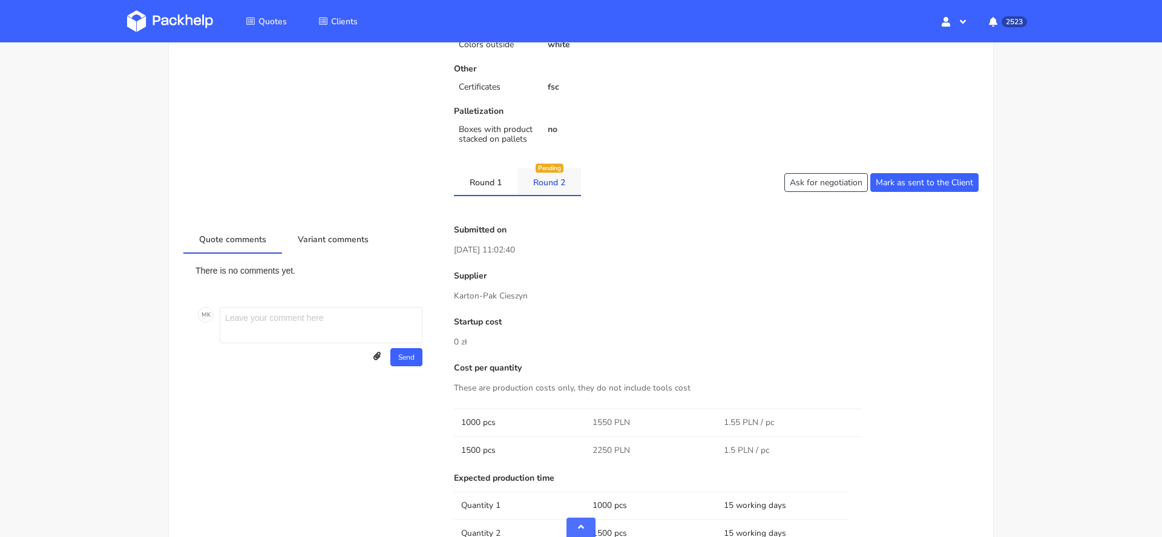
click at [560, 183] on link "Round 2" at bounding box center [549, 181] width 64 height 27
click at [485, 183] on link "Round 1" at bounding box center [486, 181] width 64 height 27
click at [526, 182] on link "Round 2" at bounding box center [549, 181] width 64 height 27
click at [490, 182] on link "Round 1" at bounding box center [486, 181] width 64 height 27
click at [543, 185] on link "Round 2" at bounding box center [549, 181] width 64 height 27
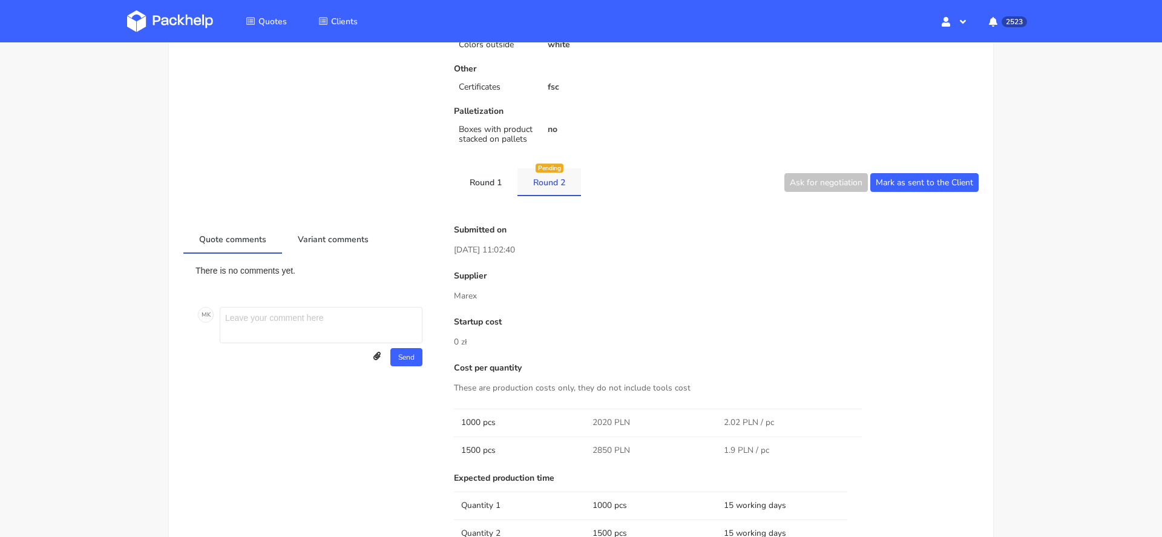
scroll to position [0, 0]
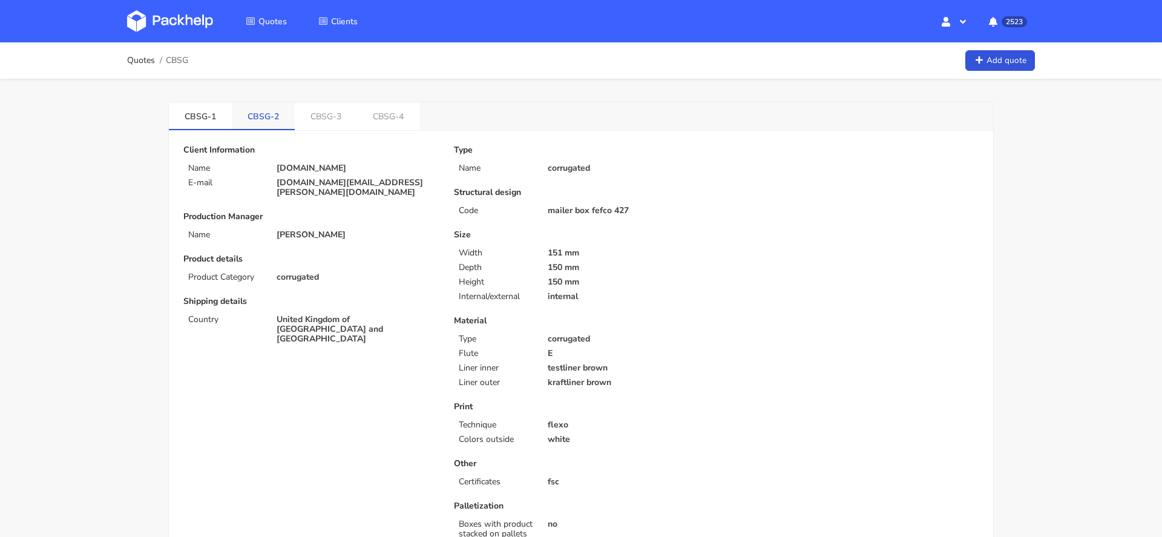
click at [266, 116] on link "CBSG-2" at bounding box center [263, 115] width 63 height 27
click at [321, 116] on link "CBSG-3" at bounding box center [326, 115] width 62 height 27
click at [436, 116] on div "CBSG-1 CBSG-2 CBSG-3 CBSG-4" at bounding box center [581, 116] width 824 height 28
click at [260, 117] on link "CBSG-2" at bounding box center [263, 115] width 63 height 27
click at [198, 117] on link "CBSG-1" at bounding box center [200, 115] width 63 height 27
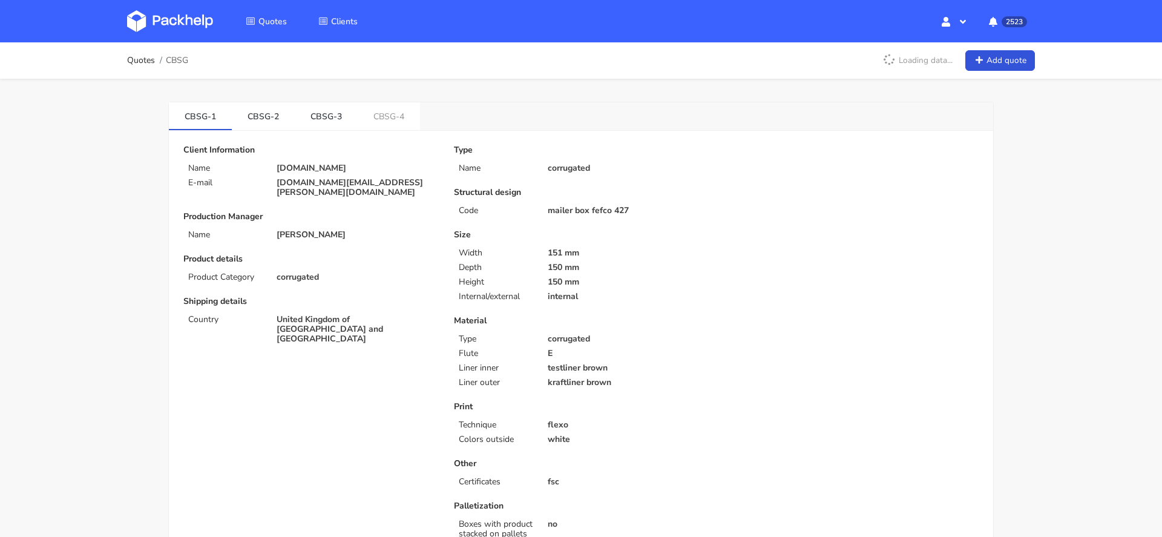
scroll to position [451, 0]
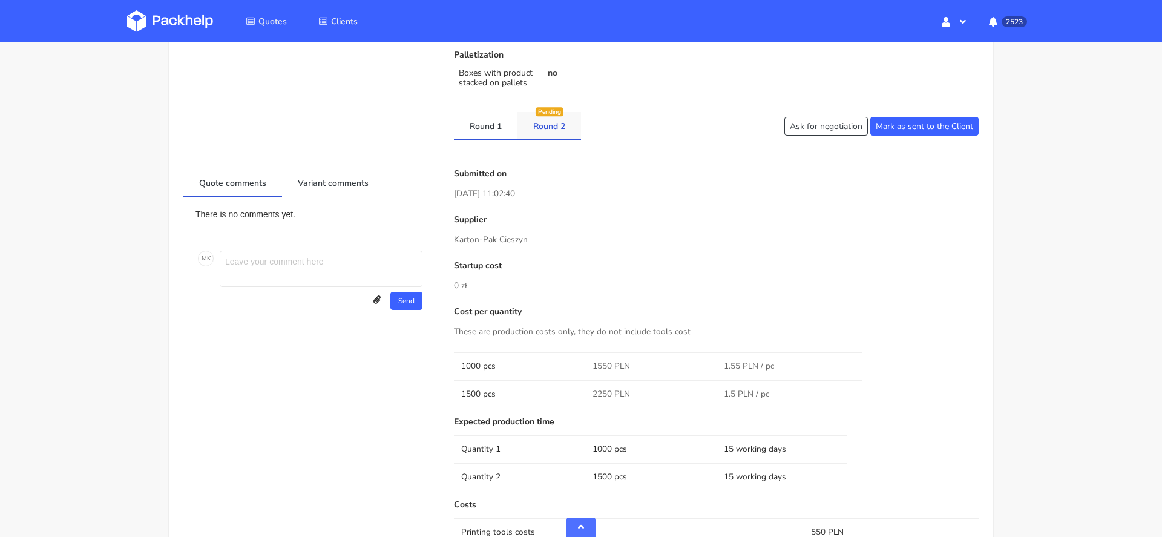
click at [543, 127] on link "Round 2" at bounding box center [549, 125] width 64 height 27
click at [486, 129] on link "Round 1" at bounding box center [486, 125] width 64 height 27
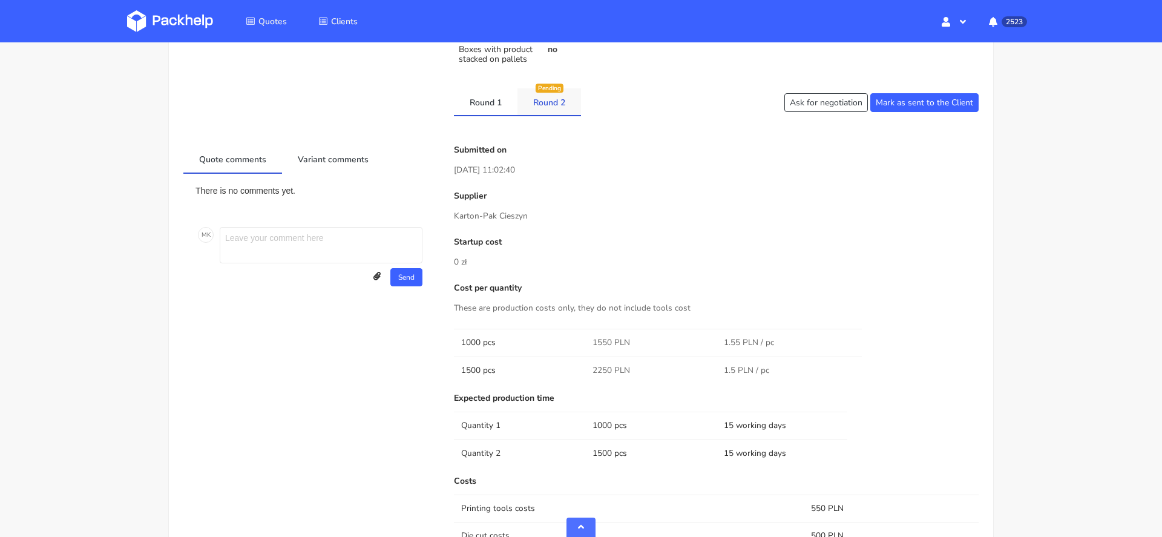
click at [546, 107] on link "Round 2" at bounding box center [549, 101] width 64 height 27
click at [471, 105] on link "Round 1" at bounding box center [486, 101] width 64 height 27
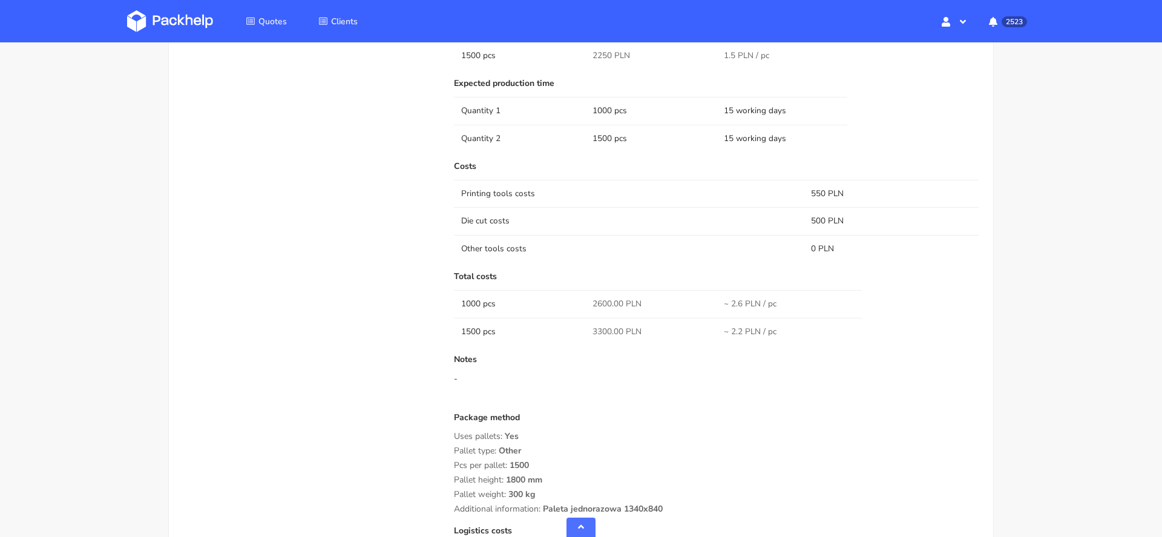
scroll to position [790, 0]
click at [602, 298] on span "2600.00 PLN" at bounding box center [616, 302] width 49 height 12
copy span "2600.00"
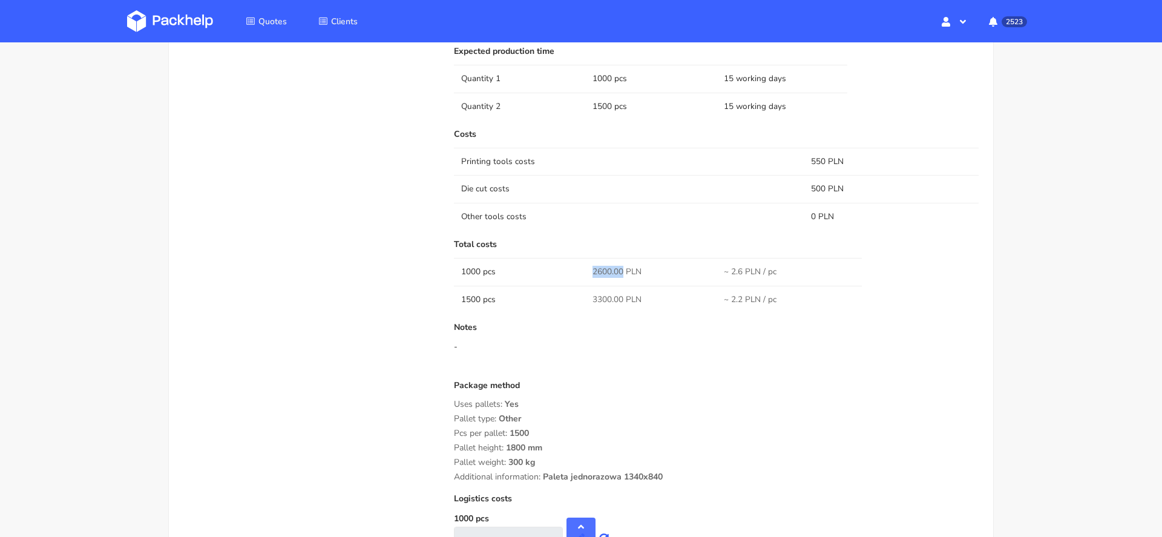
scroll to position [824, 0]
click at [605, 293] on span "3300.00 PLN" at bounding box center [616, 296] width 49 height 12
copy span "3300.00"
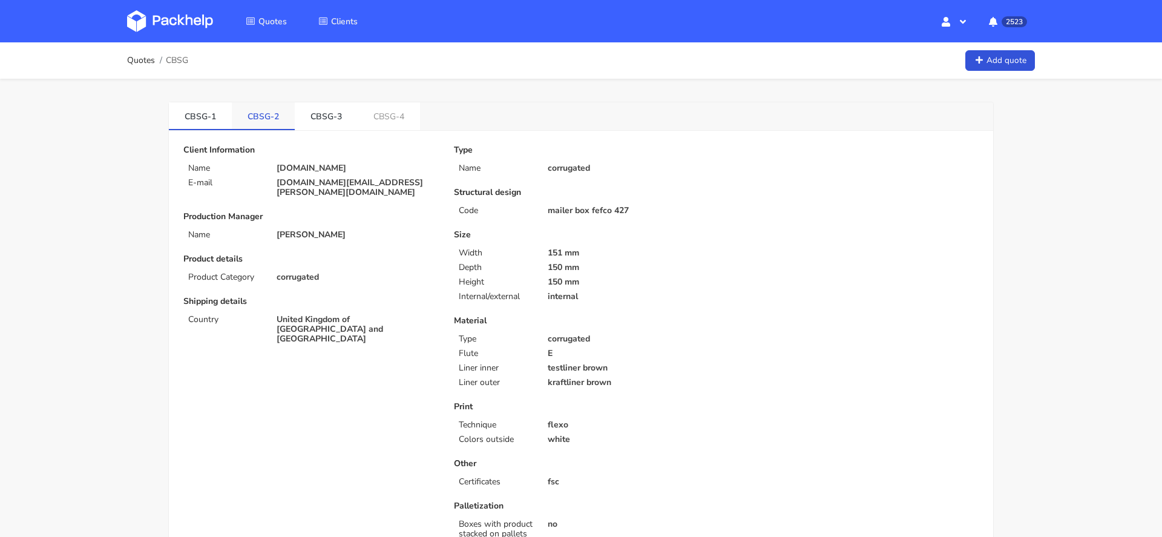
click at [268, 126] on link "CBSG-2" at bounding box center [263, 115] width 63 height 27
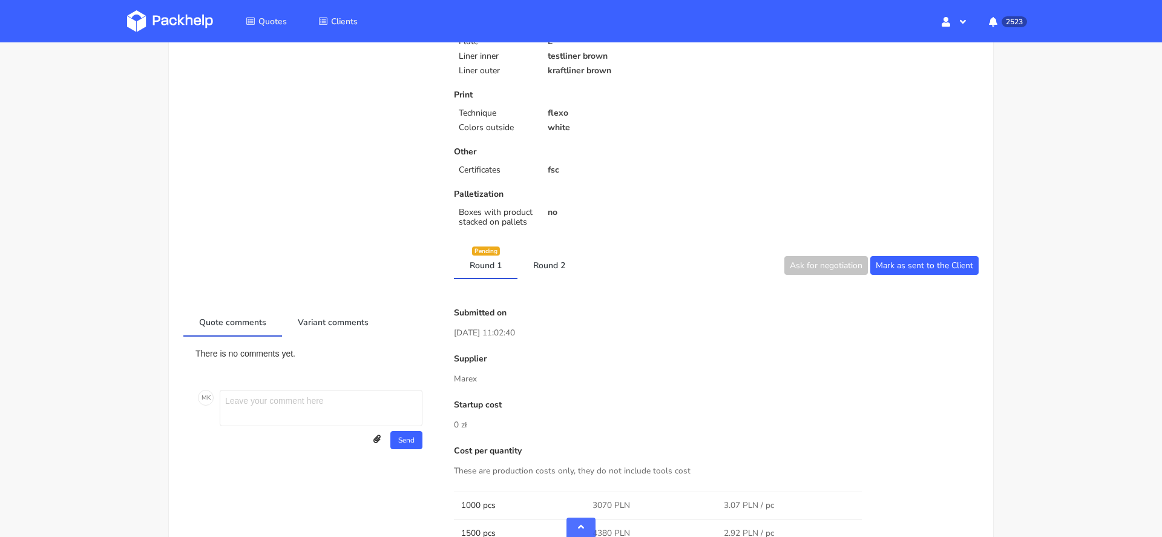
scroll to position [278, 0]
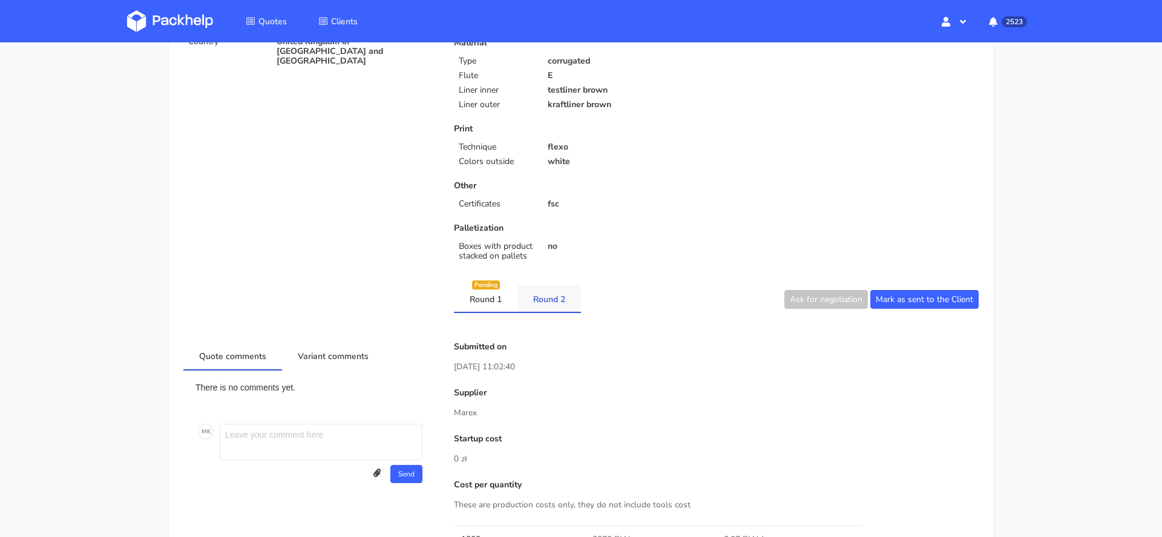
click at [558, 297] on link "Round 2" at bounding box center [549, 298] width 64 height 27
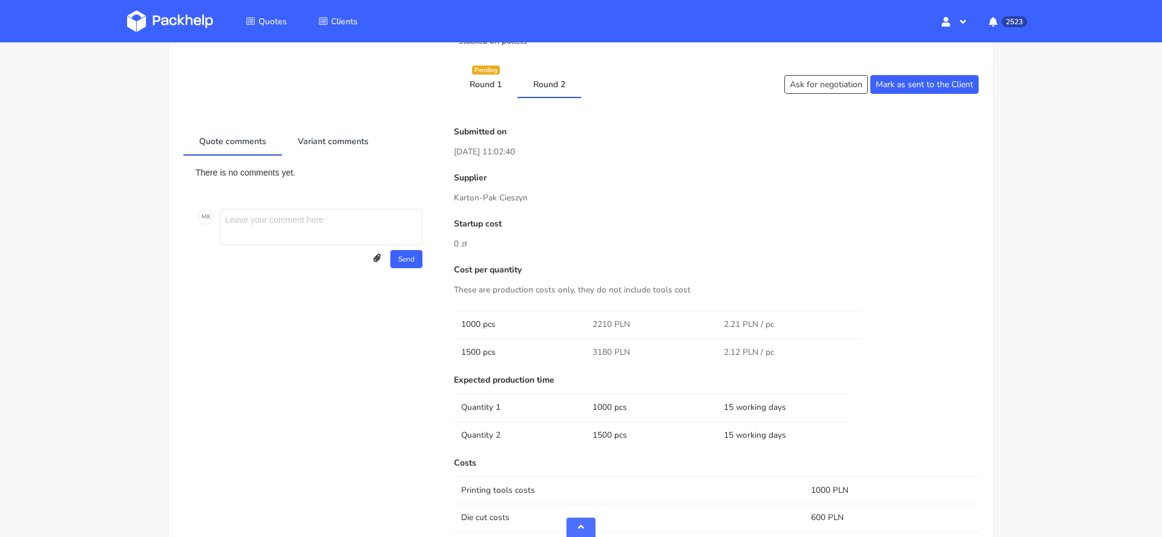
scroll to position [491, 0]
click at [481, 81] on link "Round 1" at bounding box center [486, 84] width 64 height 27
click at [539, 85] on link "Round 2" at bounding box center [549, 84] width 64 height 27
click at [555, 92] on link "Round 2" at bounding box center [549, 84] width 64 height 27
click at [485, 87] on link "Round 1" at bounding box center [486, 84] width 64 height 27
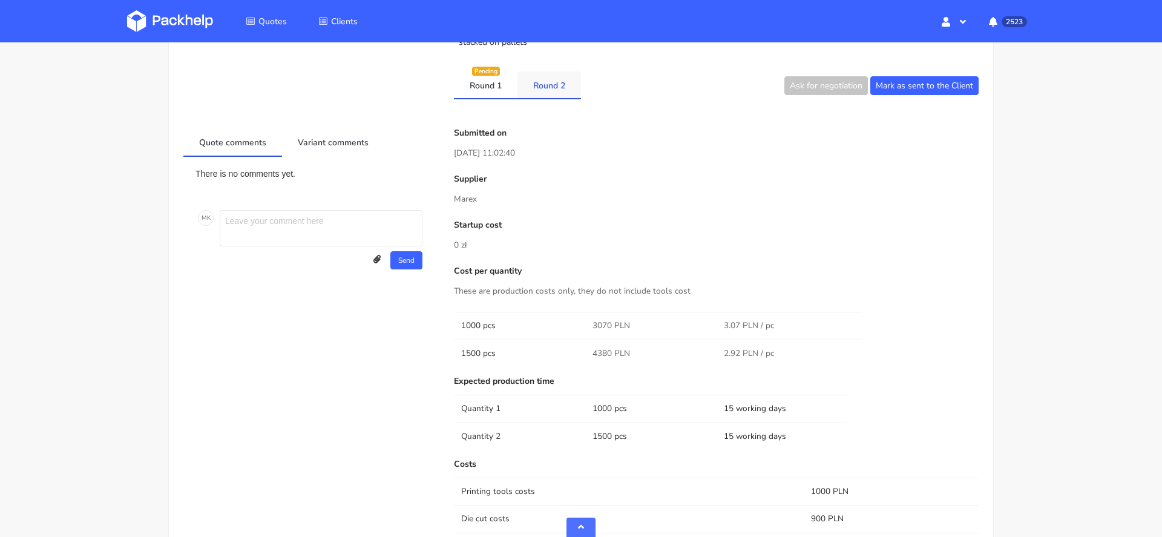
click at [538, 86] on link "Round 2" at bounding box center [549, 84] width 64 height 27
click at [484, 83] on link "Round 1" at bounding box center [486, 84] width 64 height 27
click at [552, 88] on link "Round 2" at bounding box center [549, 84] width 64 height 27
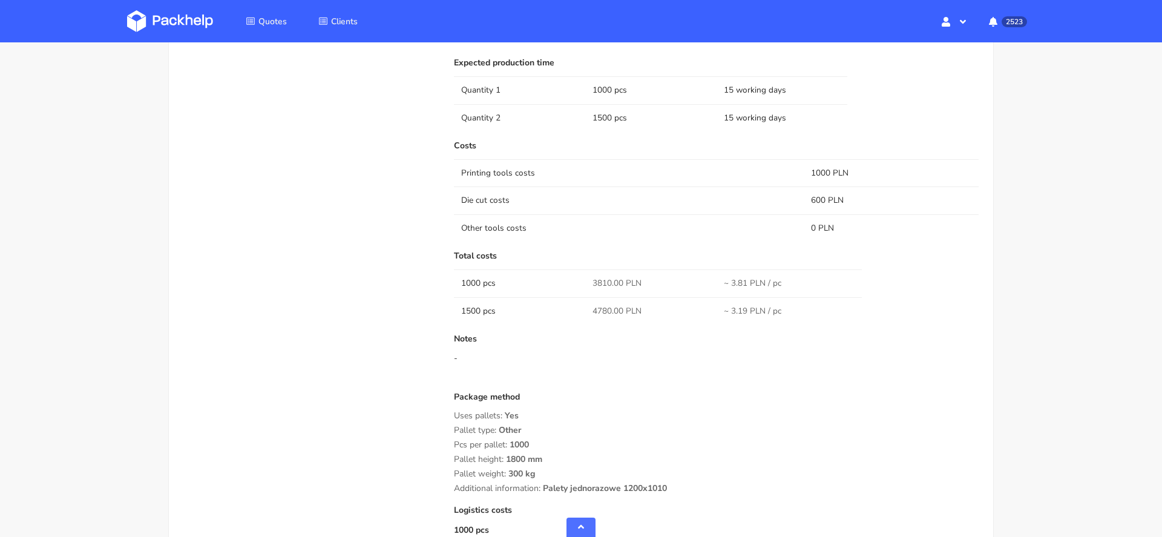
scroll to position [822, 0]
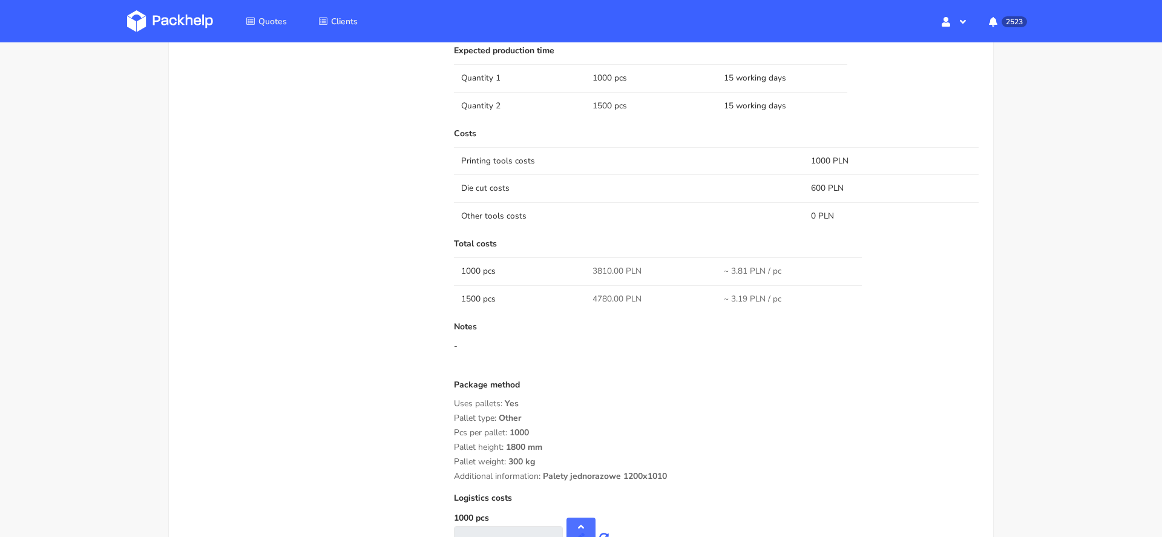
click at [601, 269] on span "3810.00 PLN" at bounding box center [616, 271] width 49 height 12
copy span "3810.00"
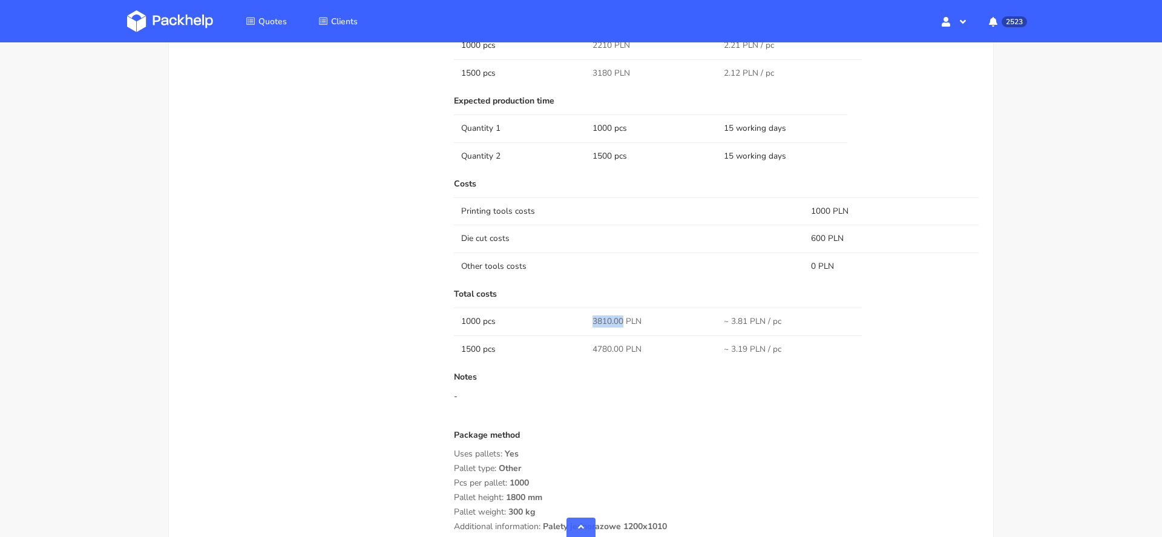
scroll to position [793, 0]
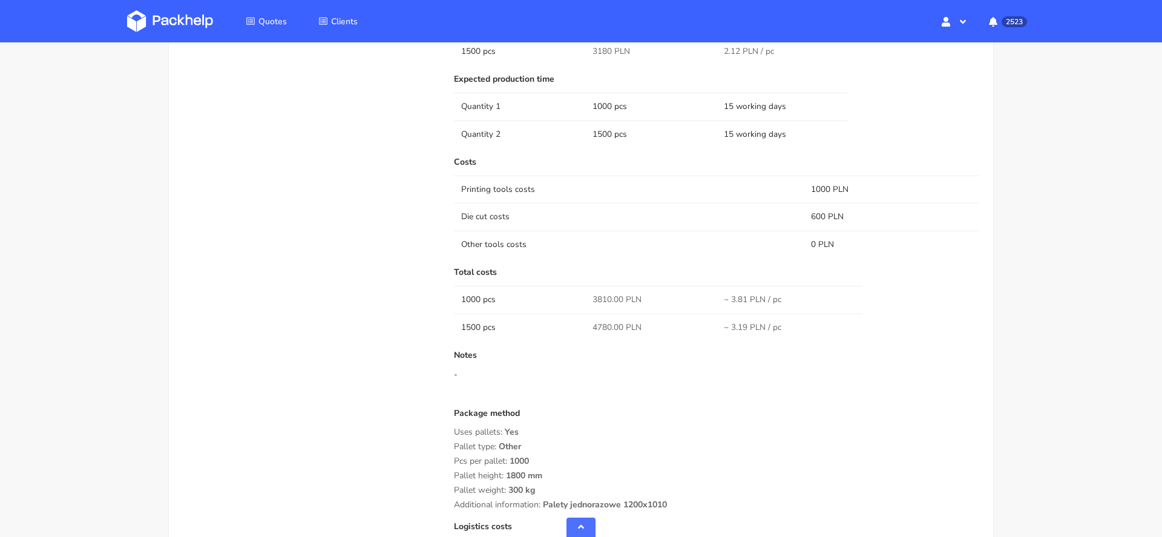
click at [603, 325] on span "4780.00 PLN" at bounding box center [616, 327] width 49 height 12
copy span "4780.00"
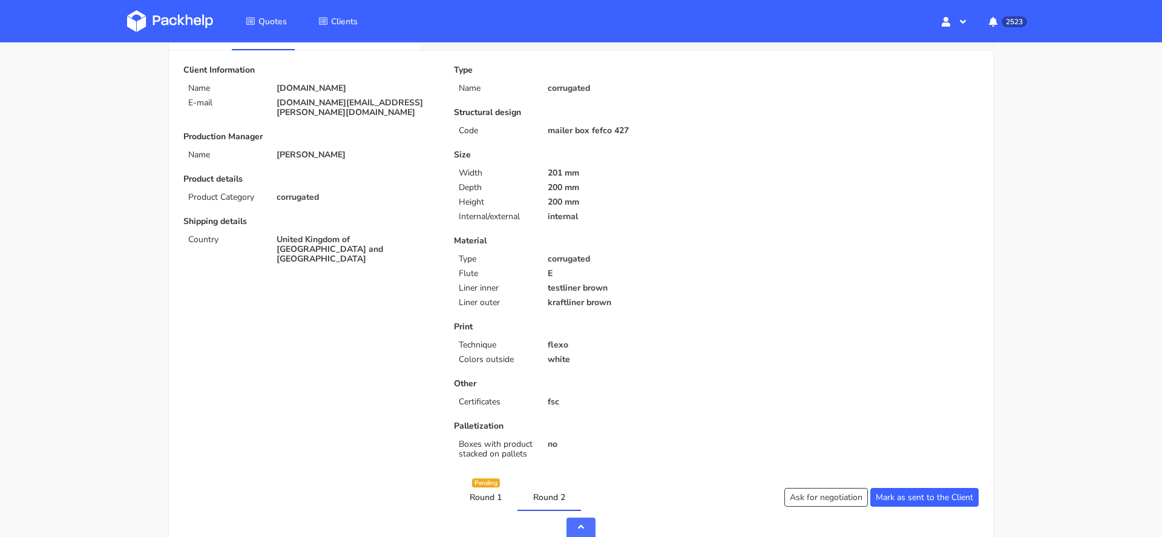
scroll to position [0, 0]
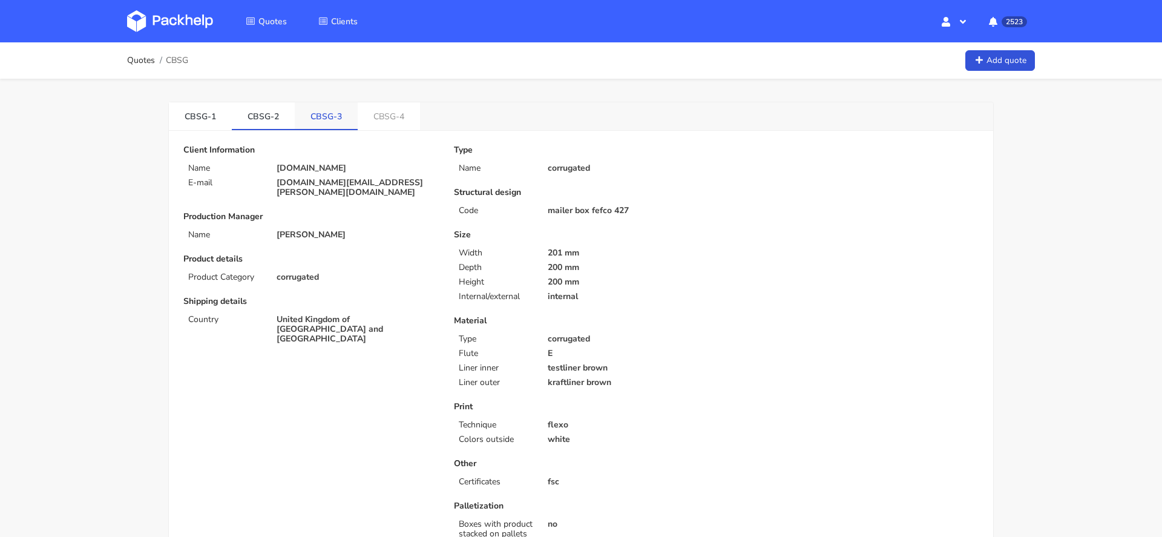
click at [322, 114] on link "CBSG-3" at bounding box center [326, 115] width 63 height 27
click at [221, 111] on link "CBSG-1" at bounding box center [200, 115] width 63 height 27
click at [322, 117] on link "CBSG-3" at bounding box center [326, 115] width 63 height 27
click at [640, 217] on div "Type Name corrugated Structural design Code mailer box fefco 427 Size Width 151…" at bounding box center [580, 344] width 270 height 398
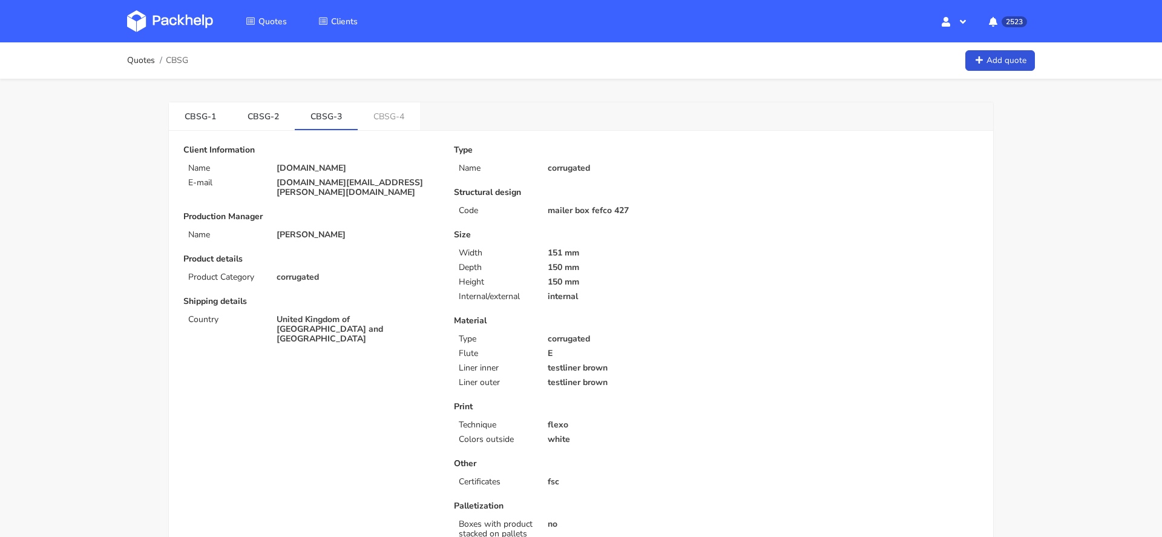
click at [146, 18] on img at bounding box center [170, 21] width 86 height 22
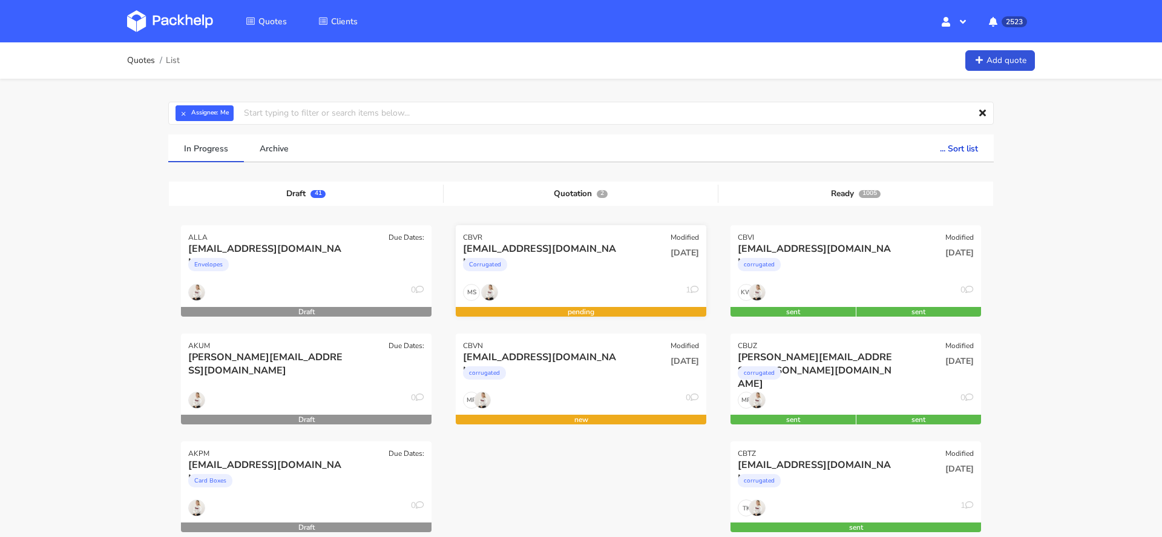
click at [560, 284] on div "MS 1" at bounding box center [581, 295] width 250 height 23
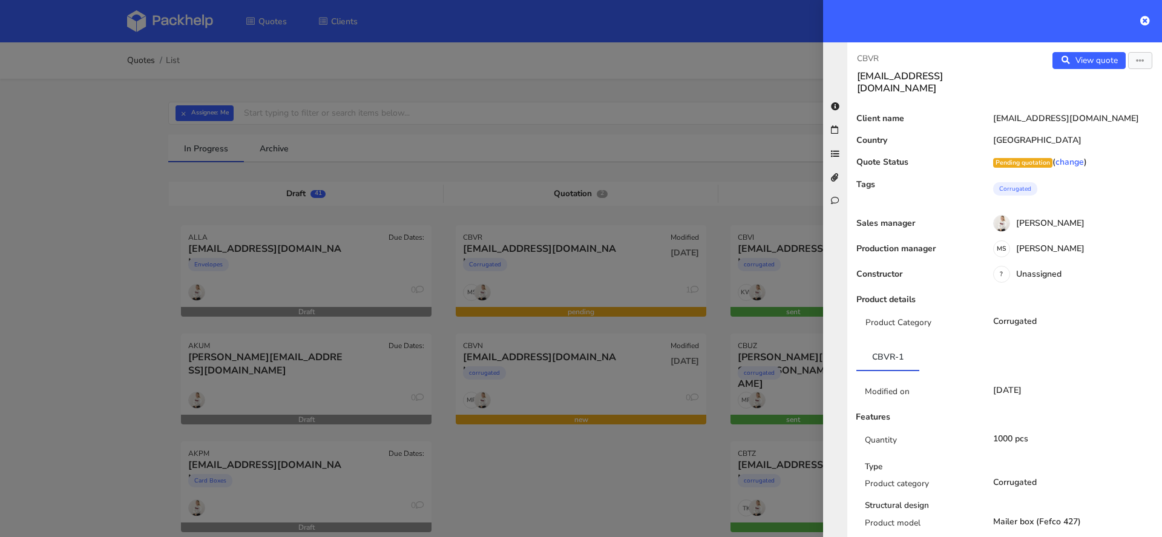
click at [868, 61] on p "CBVR" at bounding box center [926, 58] width 138 height 13
copy p "CBVR"
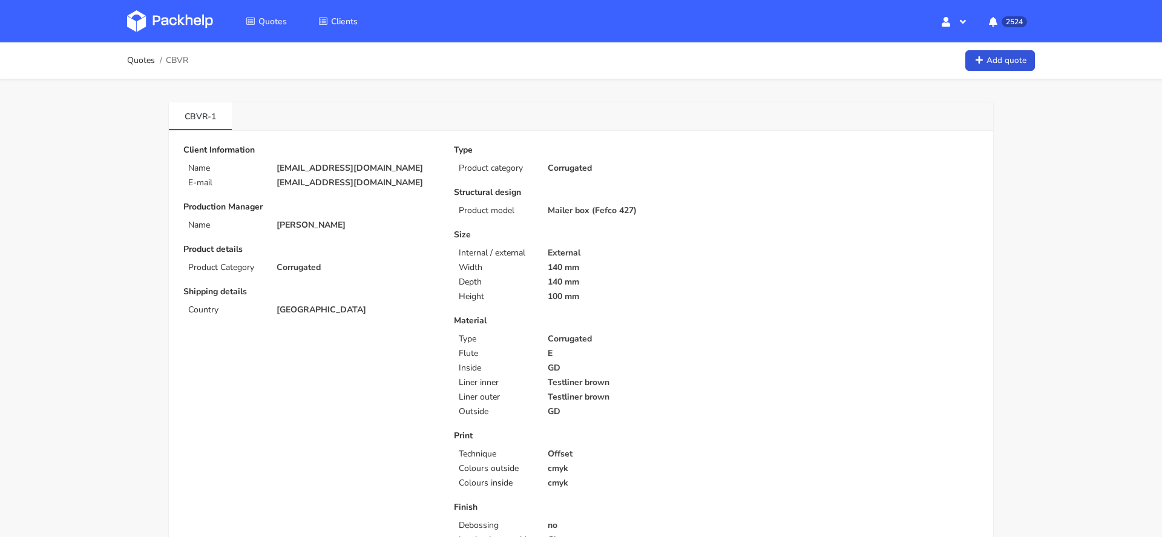
click at [330, 185] on p "[EMAIL_ADDRESS][DOMAIN_NAME]" at bounding box center [357, 183] width 160 height 10
copy div "[EMAIL_ADDRESS][DOMAIN_NAME]"
click at [183, 56] on span "CBVR" at bounding box center [177, 61] width 22 height 10
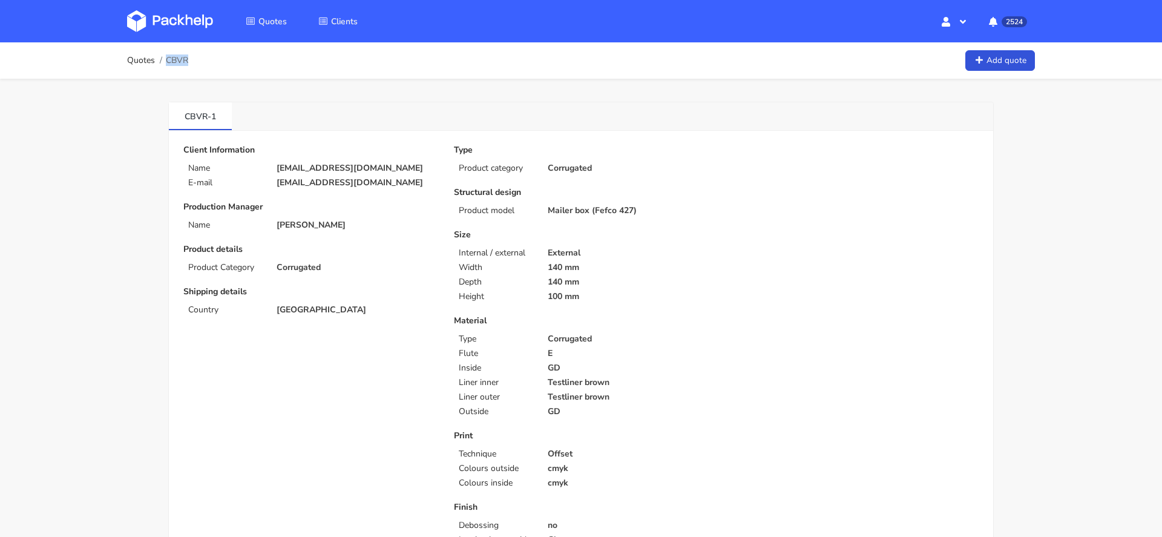
click at [183, 56] on span "CBVR" at bounding box center [177, 61] width 22 height 10
copy span "CBVR"
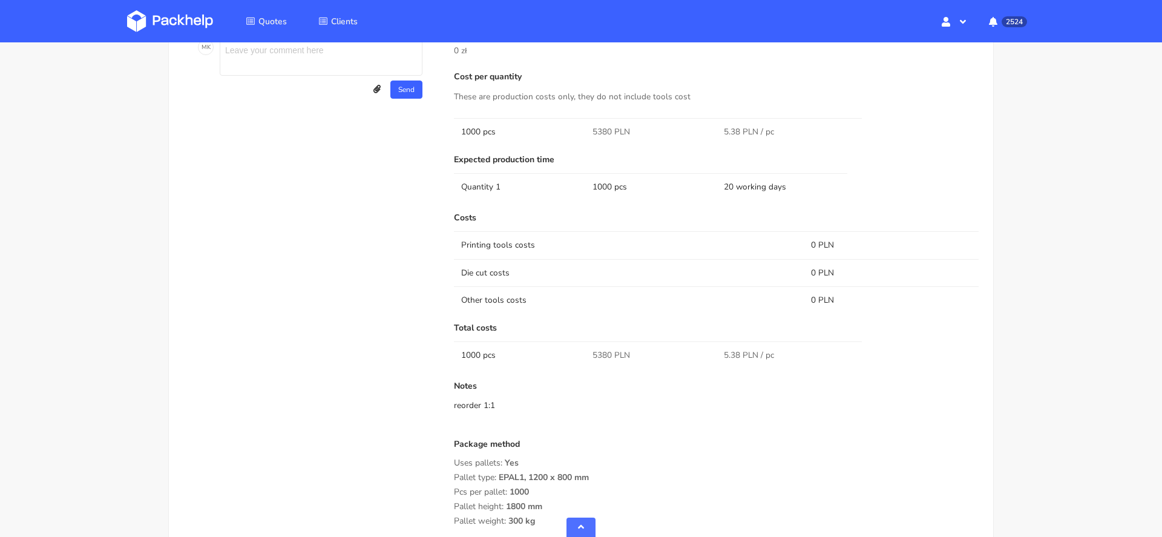
scroll to position [842, 0]
click at [601, 353] on span "5380 PLN" at bounding box center [611, 355] width 38 height 12
copy span "5380"
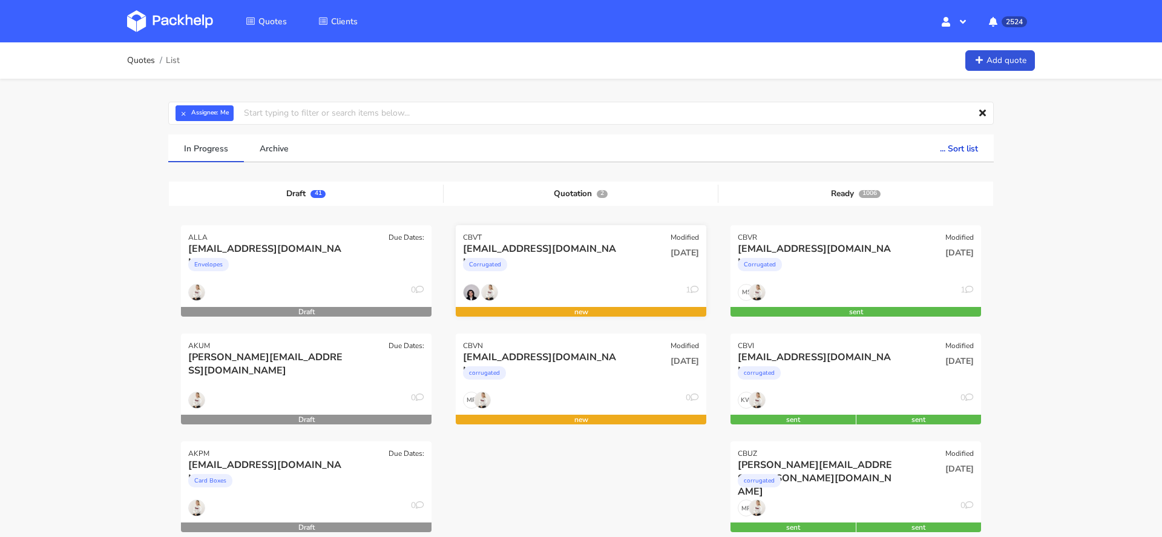
click at [552, 258] on div "Corrugated" at bounding box center [543, 267] width 160 height 24
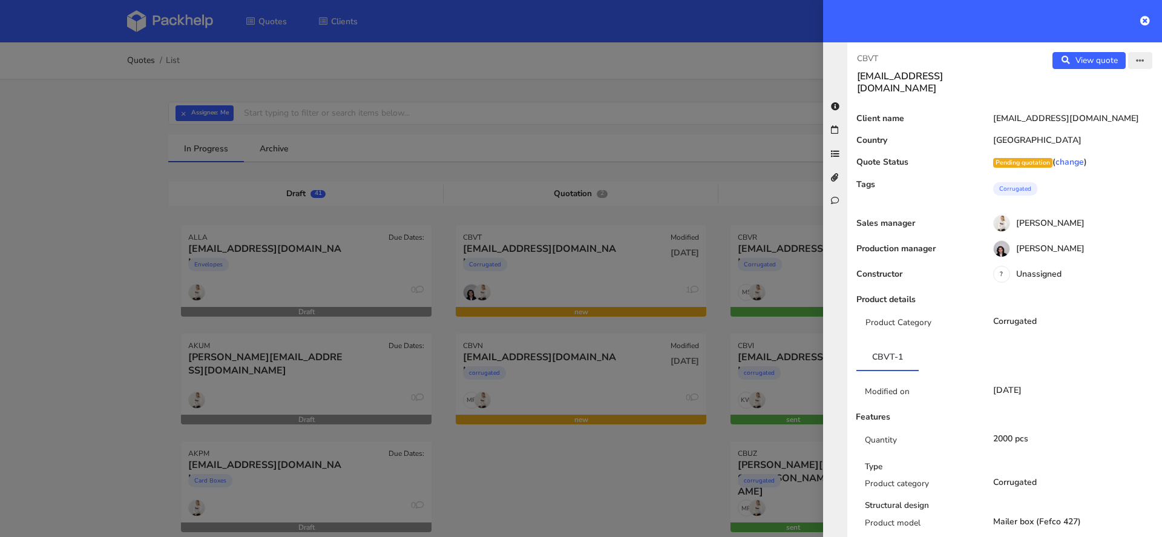
click at [1145, 57] on button "button" at bounding box center [1140, 60] width 24 height 17
click at [1081, 91] on link "Edit quote" at bounding box center [1100, 84] width 106 height 20
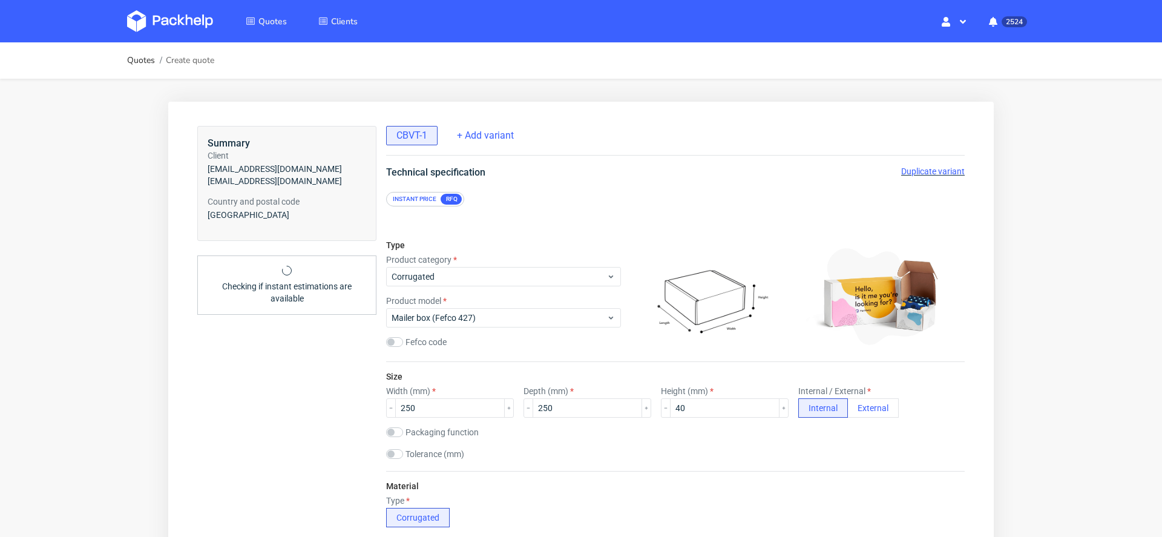
click at [903, 169] on span "Duplicate variant" at bounding box center [933, 171] width 64 height 10
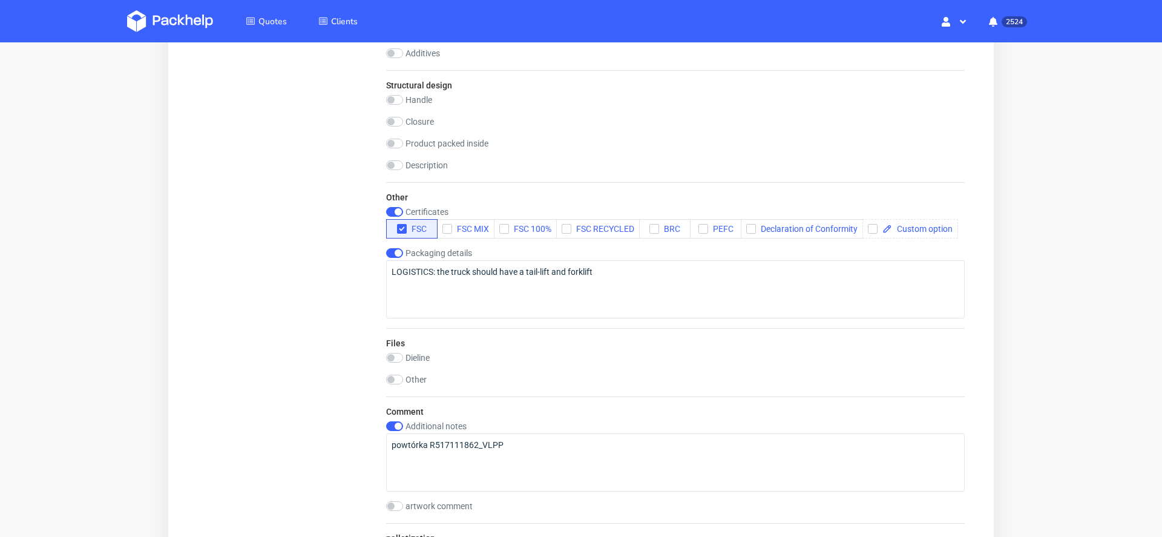
scroll to position [1365, 0]
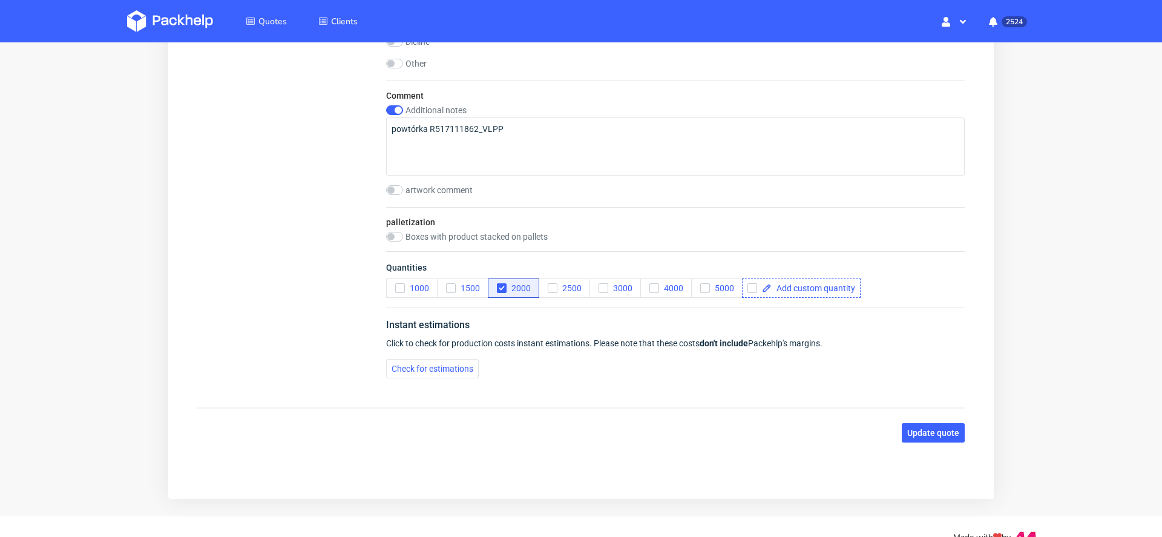
click at [804, 301] on div "Quantities 1000 1500 2000 2500 3000 4000 5000" at bounding box center [675, 279] width 578 height 56
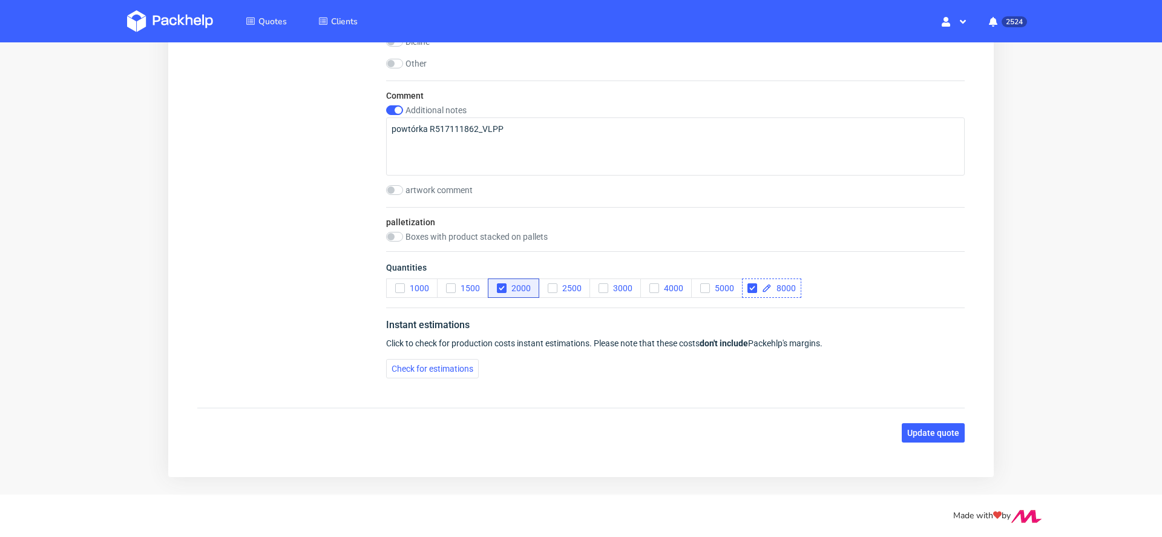
checkbox input "true"
click at [503, 292] on icon "button" at bounding box center [501, 288] width 8 height 8
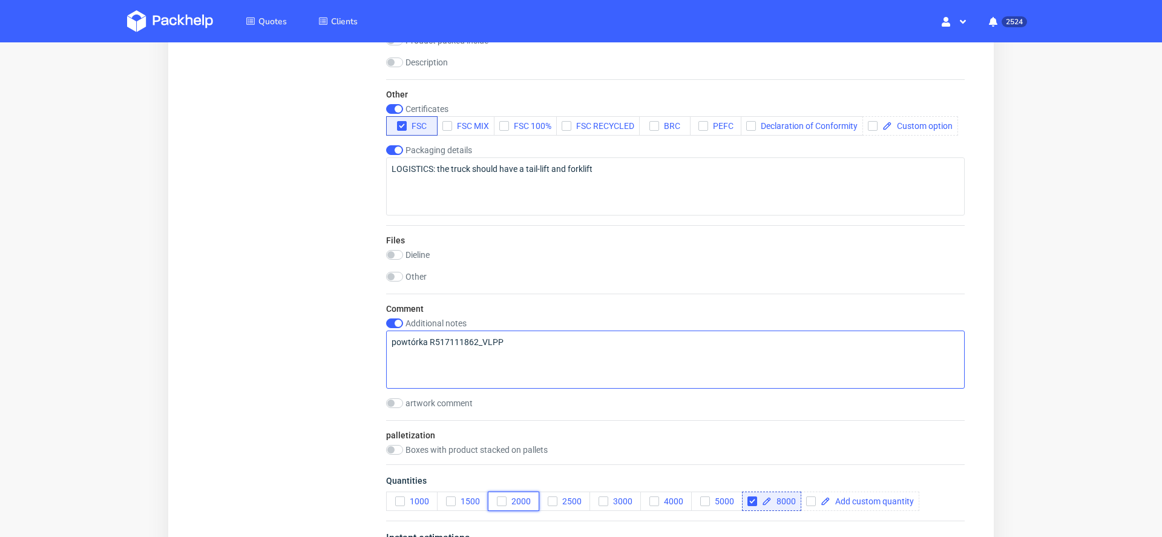
scroll to position [1147, 0]
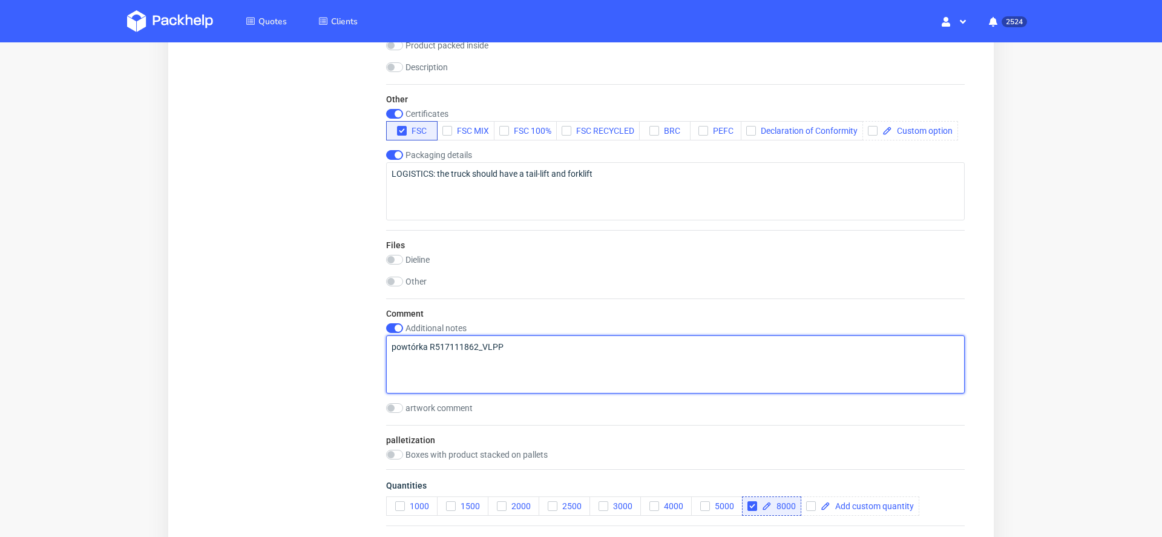
click at [578, 362] on textarea "powtórka R517111862_VLPP" at bounding box center [675, 364] width 578 height 58
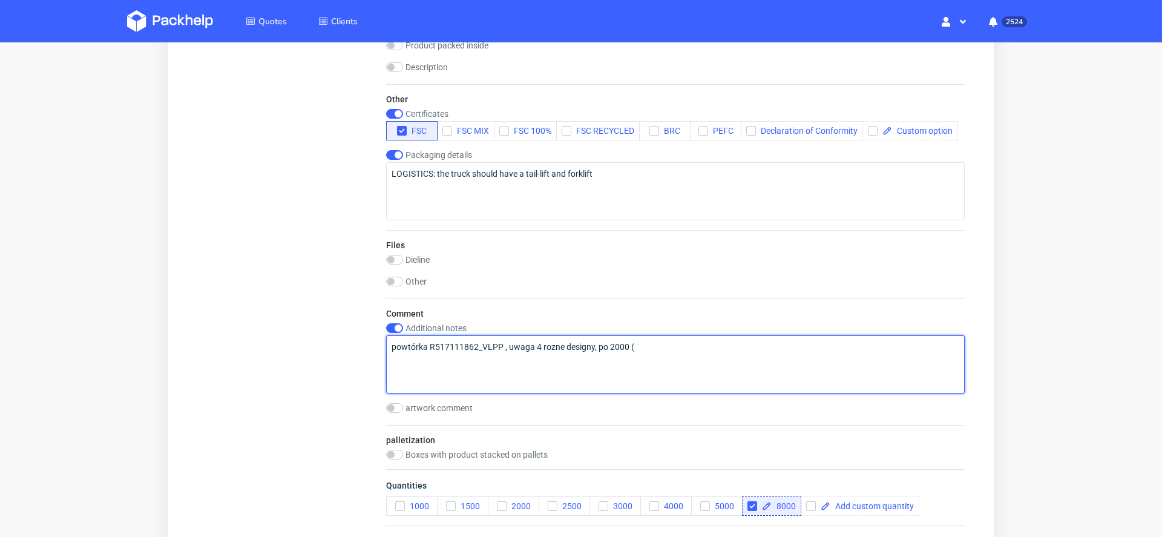
click at [657, 364] on textarea "powtórka R517111862_VLPP , uwaga 4 rozne designy, po 2000 (" at bounding box center [675, 364] width 578 height 58
paste textarea "9621002 9621003 9621004 9621005"
type textarea "powtórka R517111862_VLPP , uwaga 4 rozne designy, po 2000 (9621002 9621003 9621…"
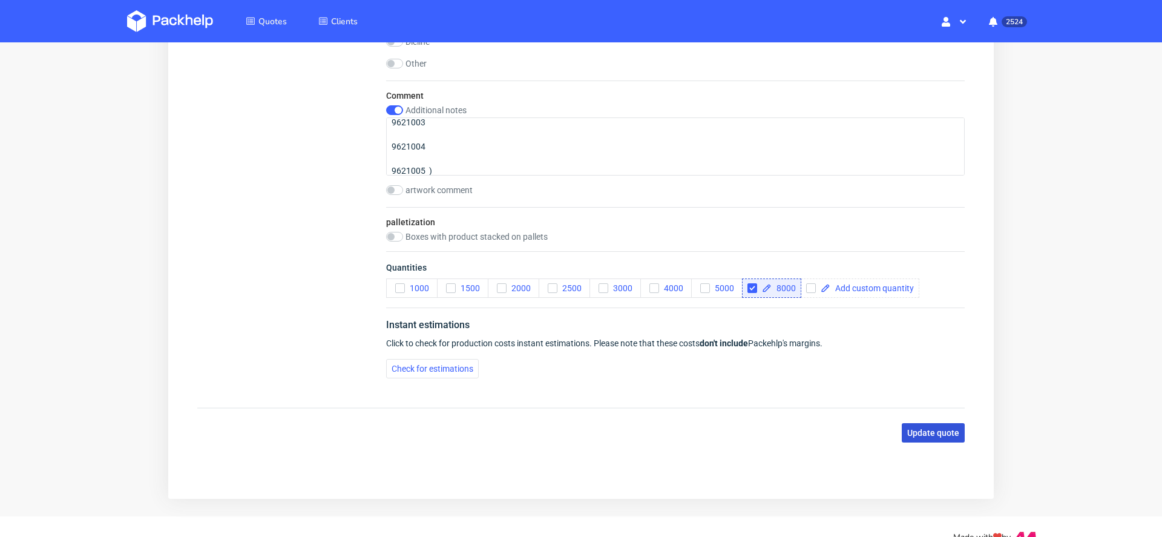
click at [933, 432] on span "Update quote" at bounding box center [933, 432] width 52 height 8
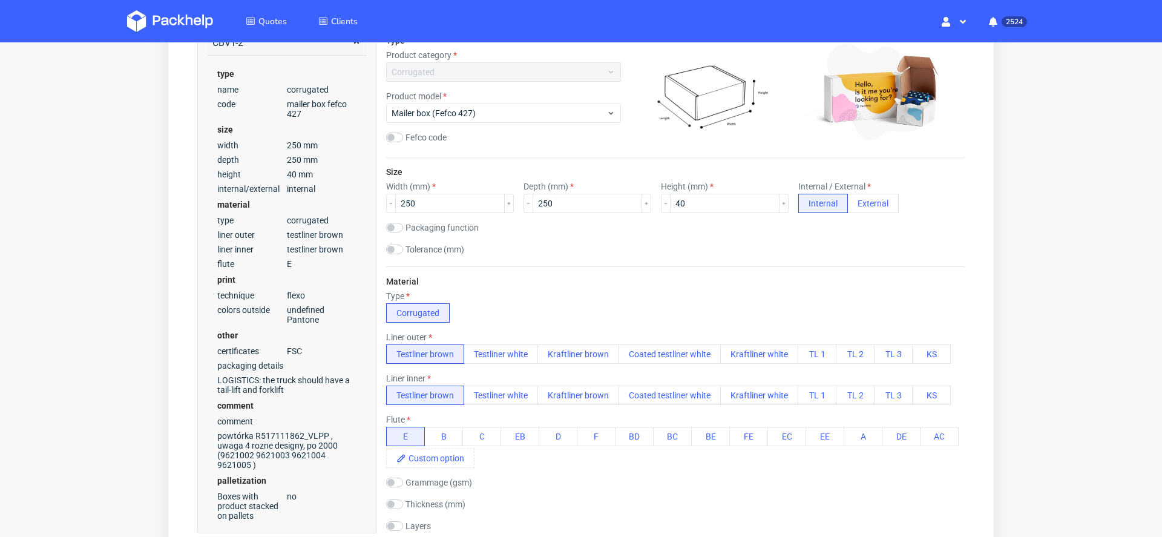
scroll to position [0, 0]
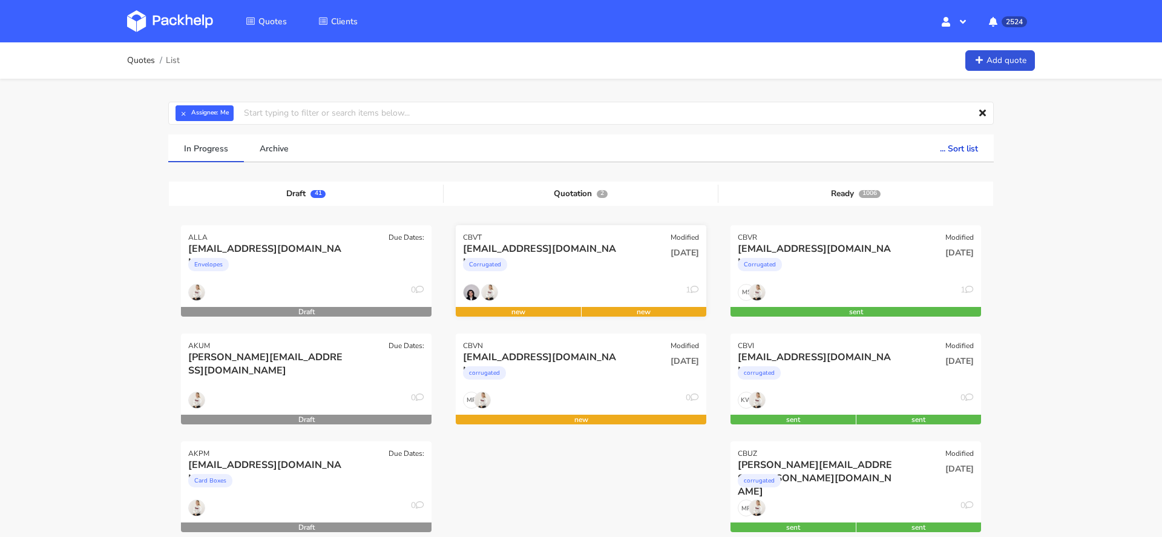
click at [541, 250] on div "[EMAIL_ADDRESS][DOMAIN_NAME]" at bounding box center [543, 248] width 160 height 13
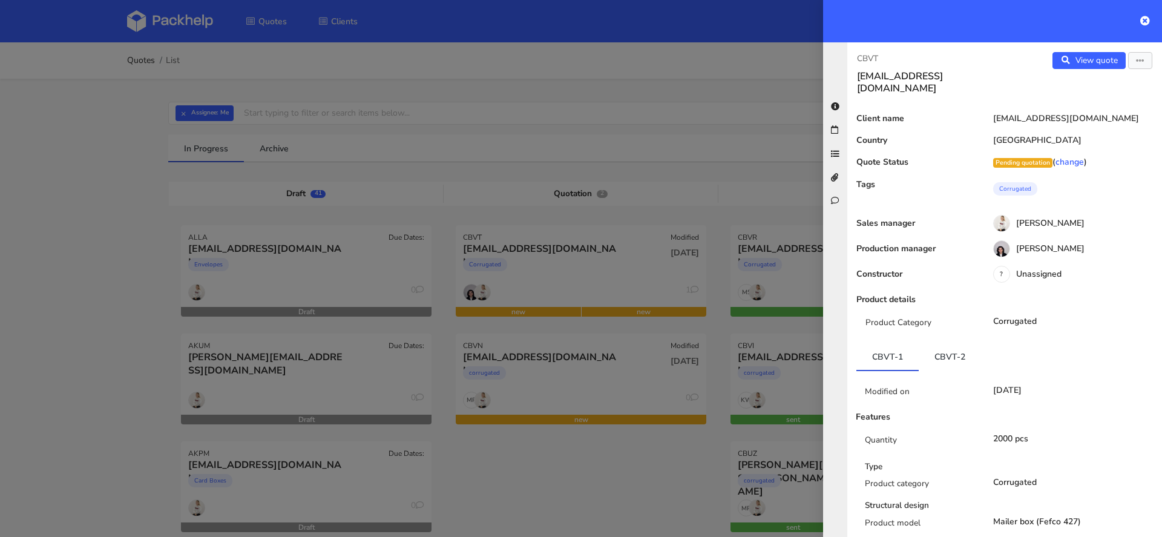
click at [851, 57] on div "CBVT [EMAIL_ADDRESS][DOMAIN_NAME]" at bounding box center [925, 73] width 157 height 42
click at [863, 55] on p "CBVT" at bounding box center [926, 58] width 138 height 13
copy p "CBVT"
